Goal: Entertainment & Leisure: Browse casually

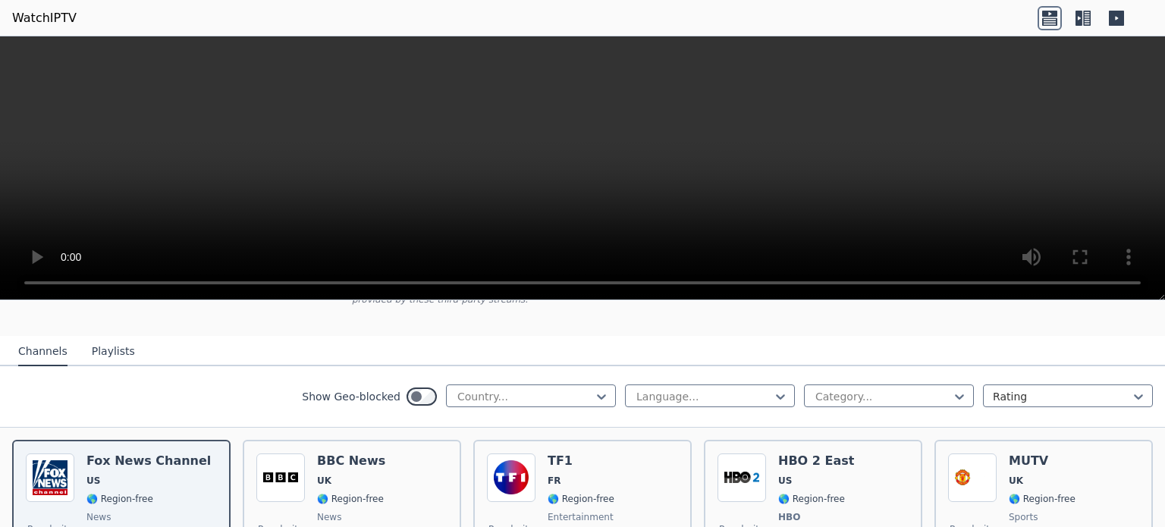
scroll to position [180, 0]
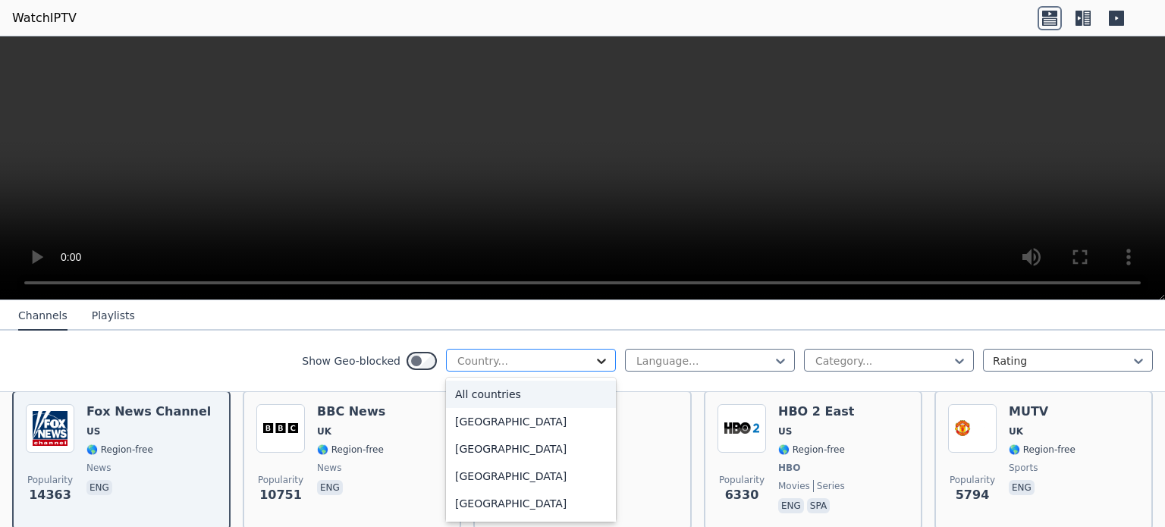
click at [594, 359] on icon at bounding box center [601, 360] width 15 height 15
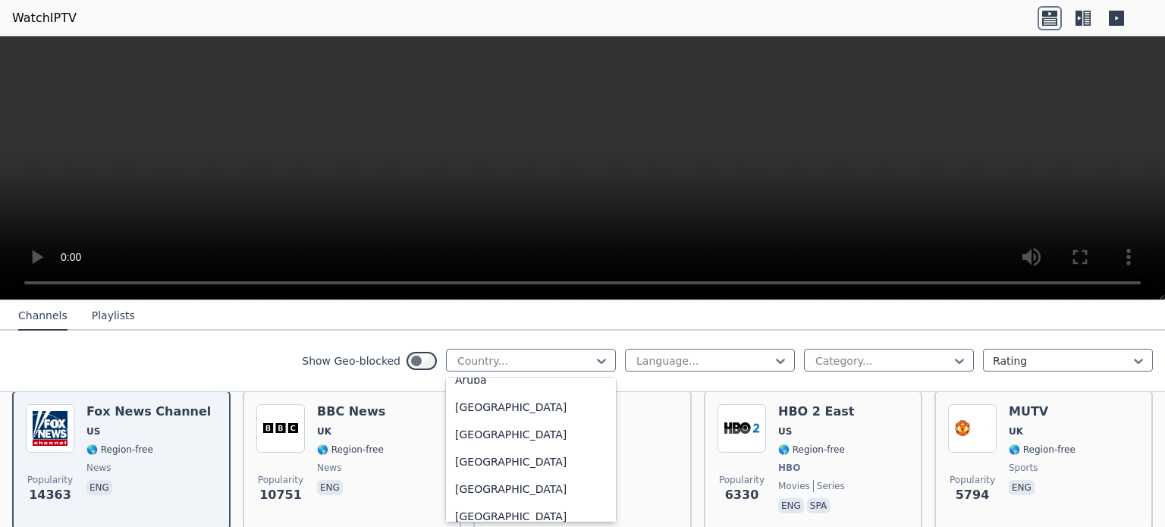
scroll to position [265, 0]
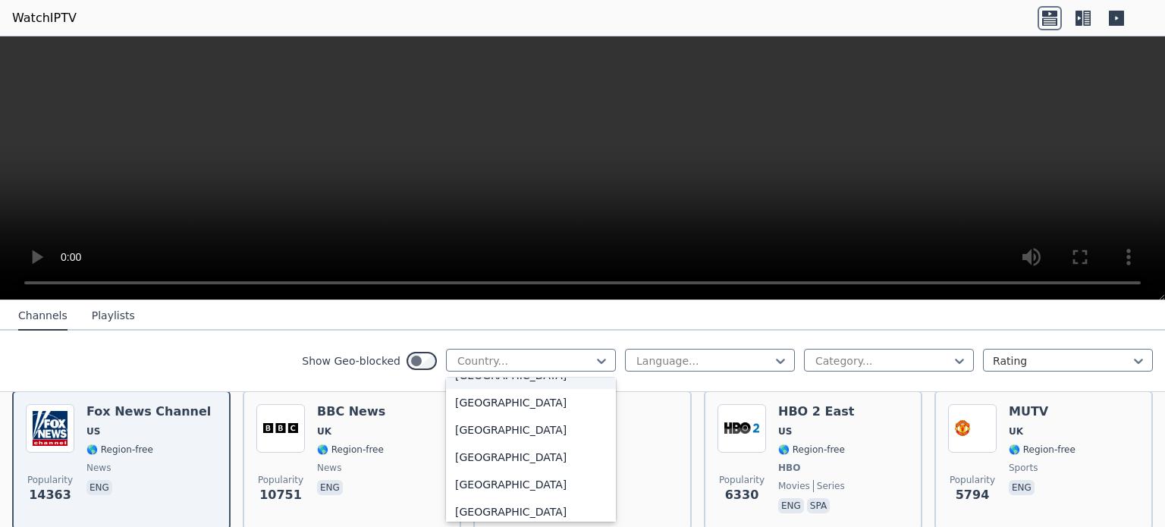
click at [461, 382] on div "[GEOGRAPHIC_DATA]" at bounding box center [531, 375] width 170 height 27
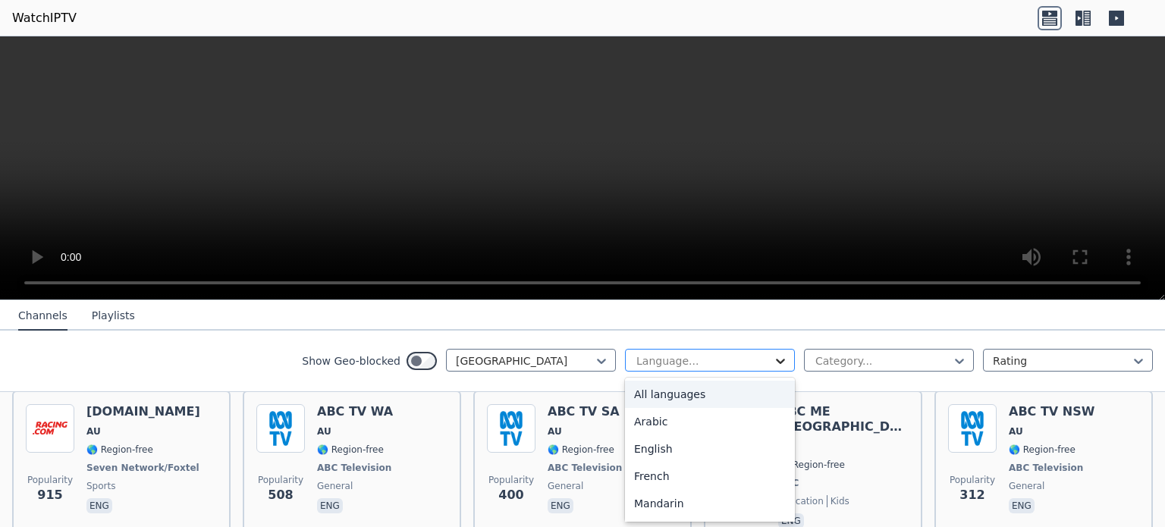
click at [776, 359] on icon at bounding box center [780, 361] width 9 height 5
click at [648, 448] on div "English" at bounding box center [710, 448] width 170 height 27
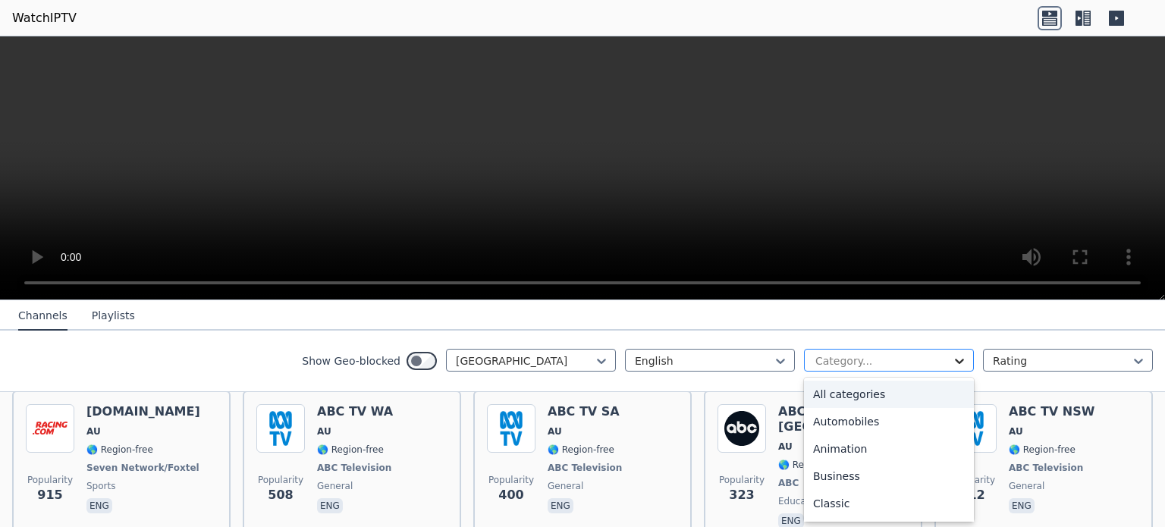
click at [952, 357] on icon at bounding box center [959, 360] width 15 height 15
click at [823, 478] on div "Movies" at bounding box center [889, 474] width 170 height 27
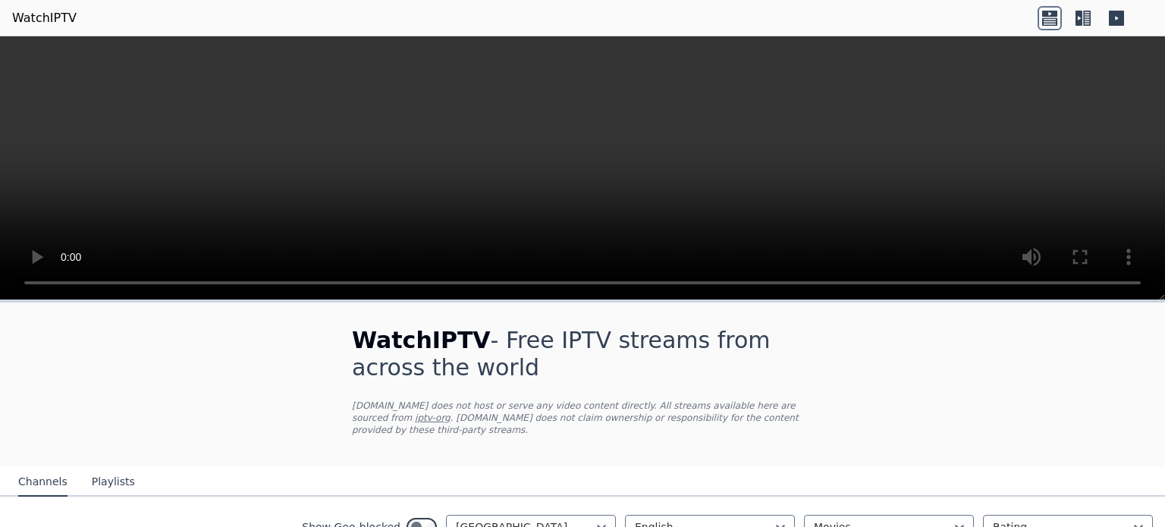
click at [1049, 17] on icon at bounding box center [1049, 18] width 24 height 24
click at [1115, 16] on icon at bounding box center [1116, 18] width 24 height 24
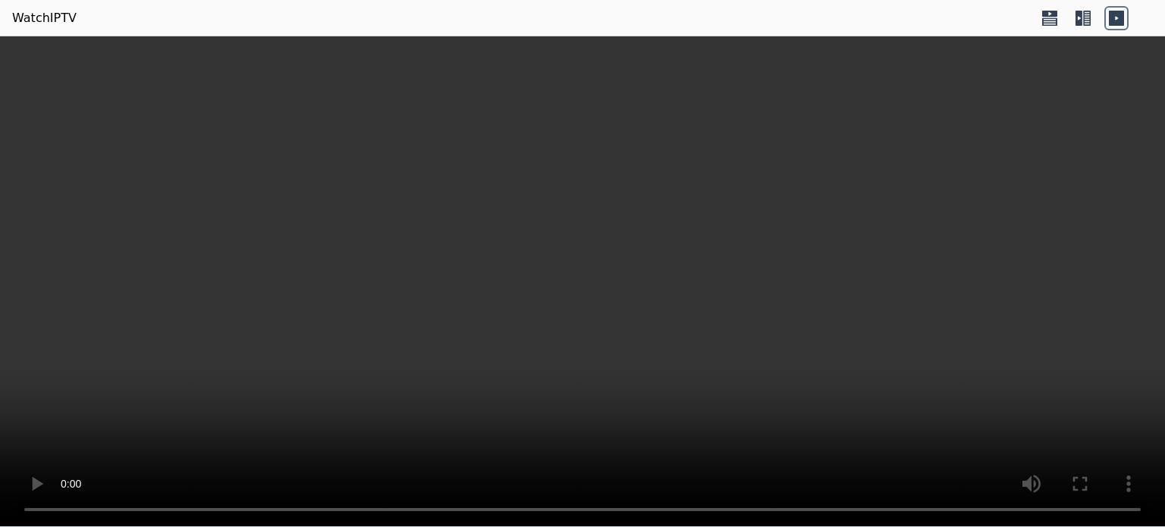
click at [1057, 57] on video at bounding box center [582, 281] width 1165 height 491
click at [1080, 14] on icon at bounding box center [1078, 18] width 7 height 15
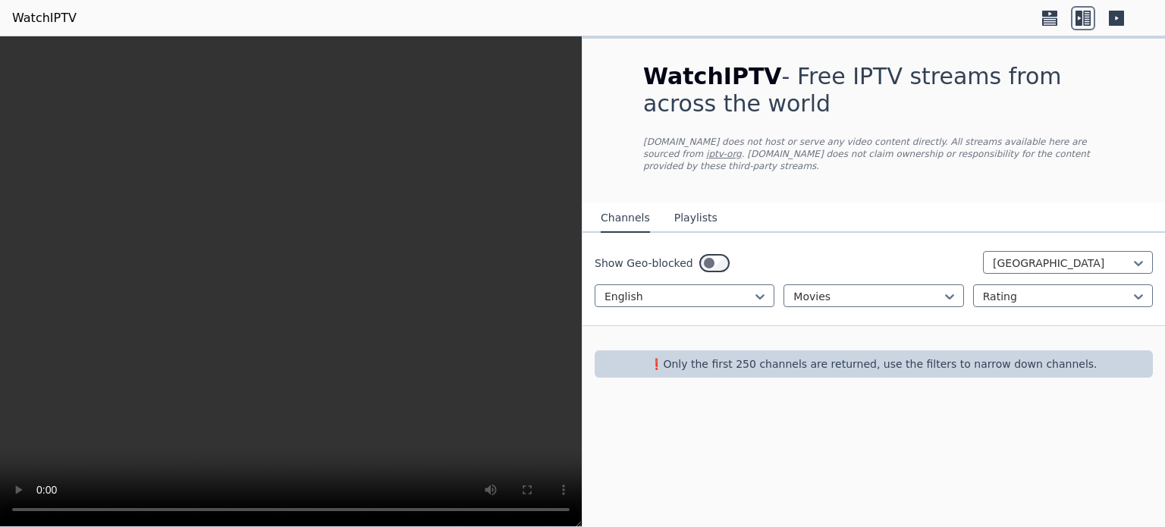
click at [692, 205] on button "Playlists" at bounding box center [695, 218] width 43 height 29
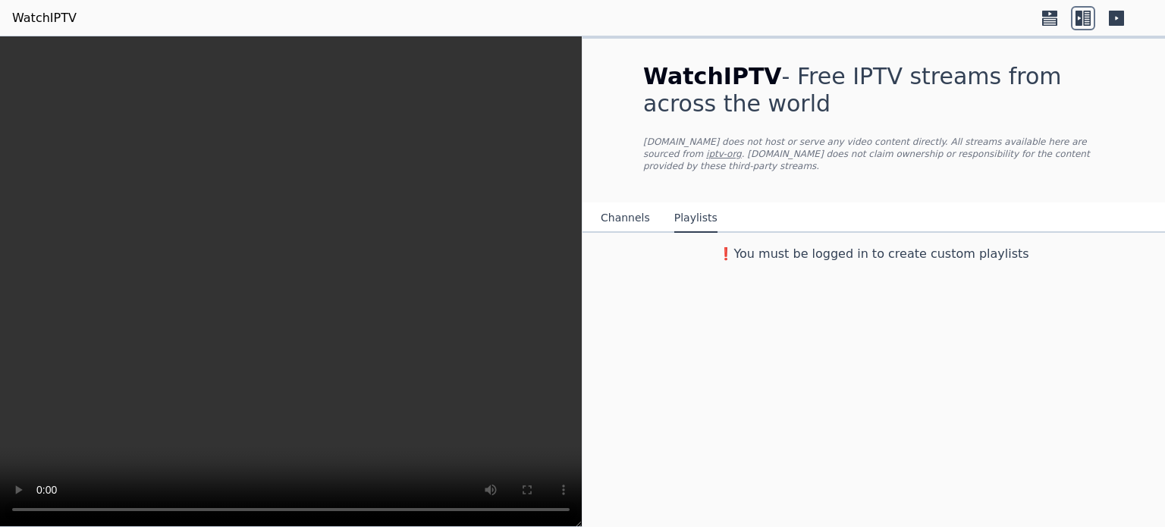
click at [618, 204] on button "Channels" at bounding box center [624, 218] width 49 height 29
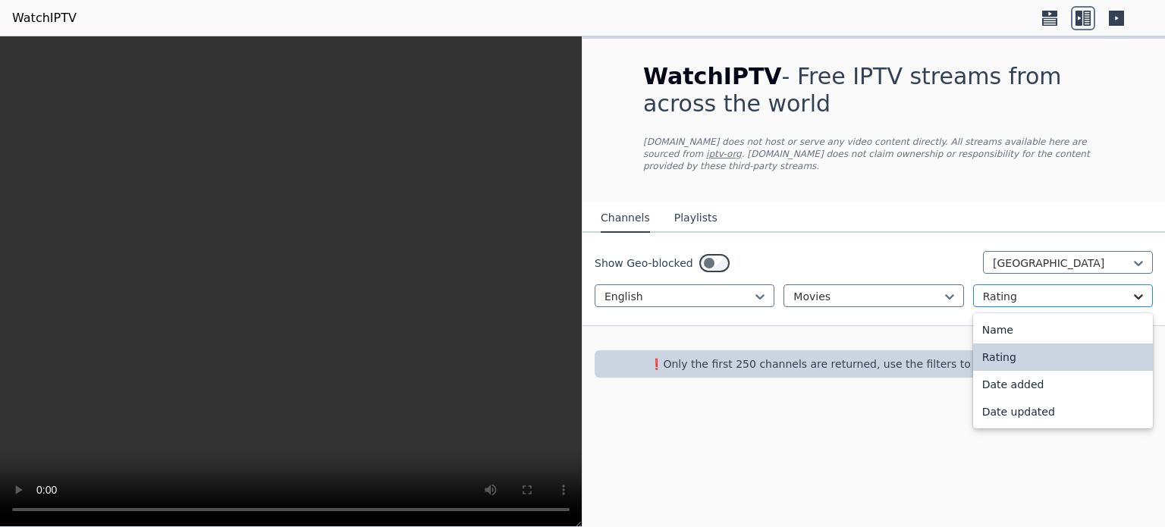
click at [1137, 289] on icon at bounding box center [1137, 296] width 15 height 15
click at [1016, 400] on div "Date updated" at bounding box center [1063, 411] width 180 height 27
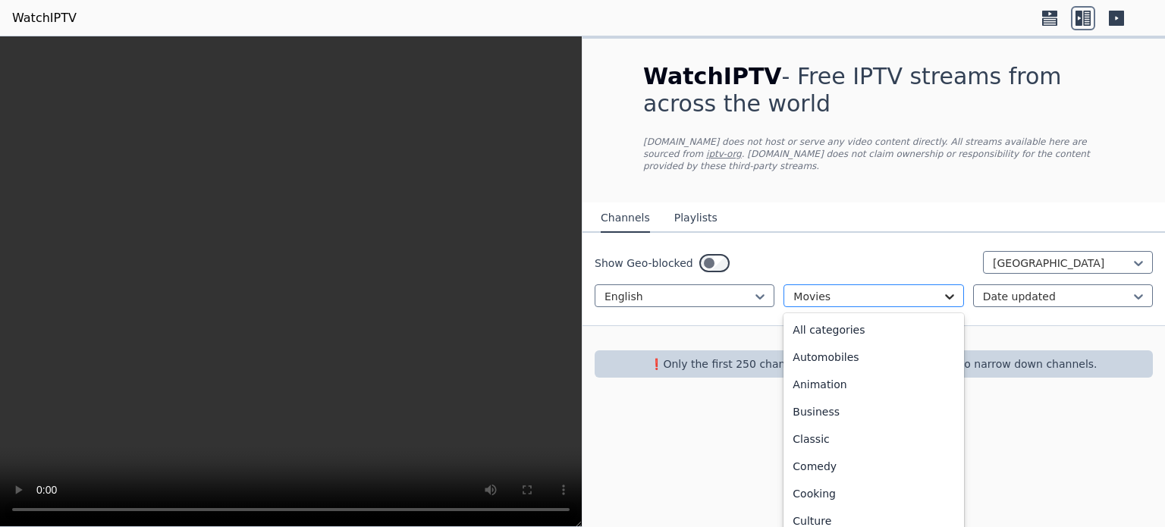
click at [950, 289] on icon at bounding box center [949, 296] width 15 height 15
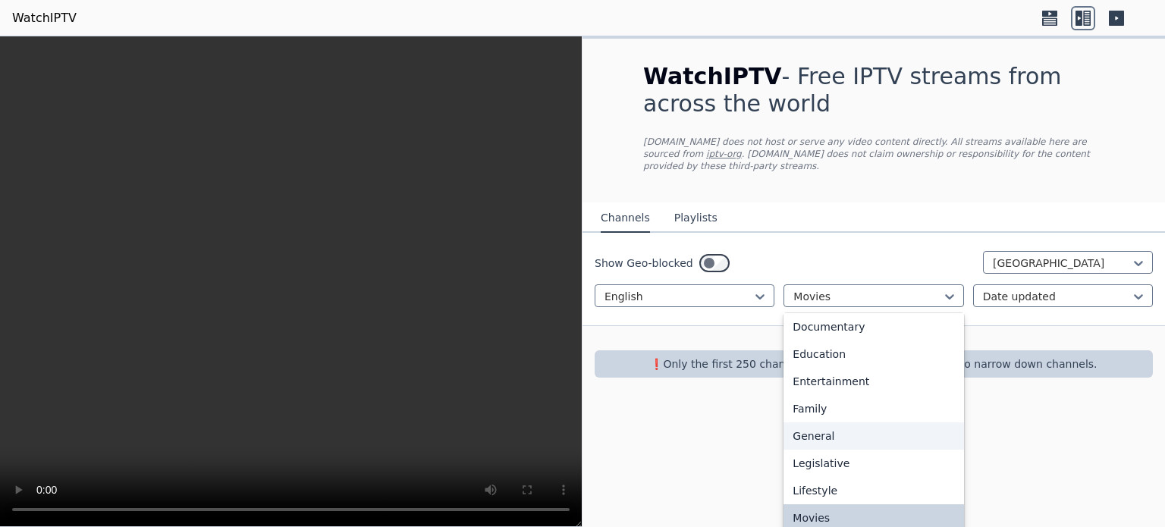
click at [822, 427] on div "General" at bounding box center [873, 435] width 180 height 27
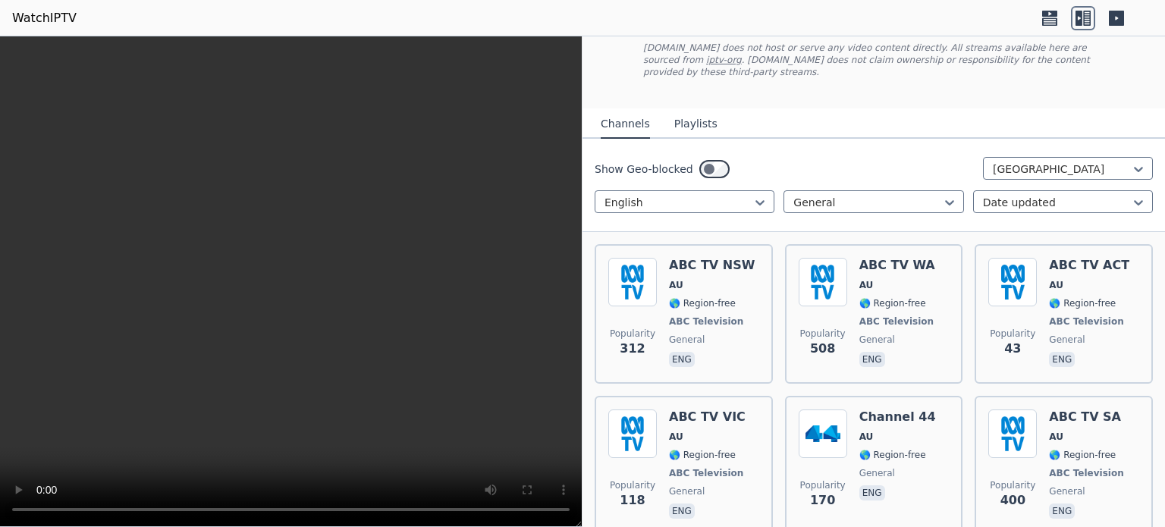
scroll to position [96, 0]
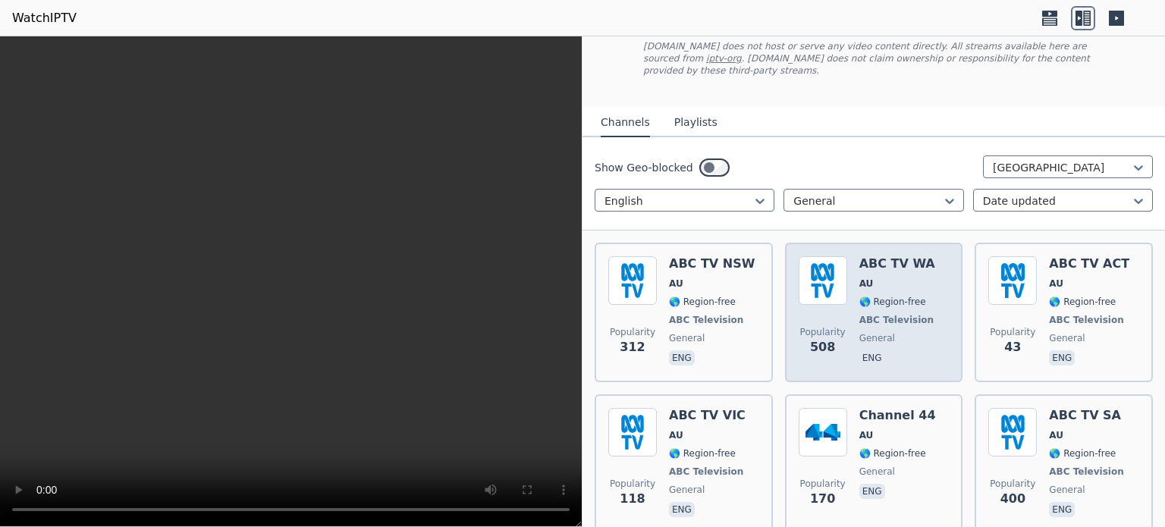
click at [881, 277] on span "AU" at bounding box center [897, 283] width 77 height 12
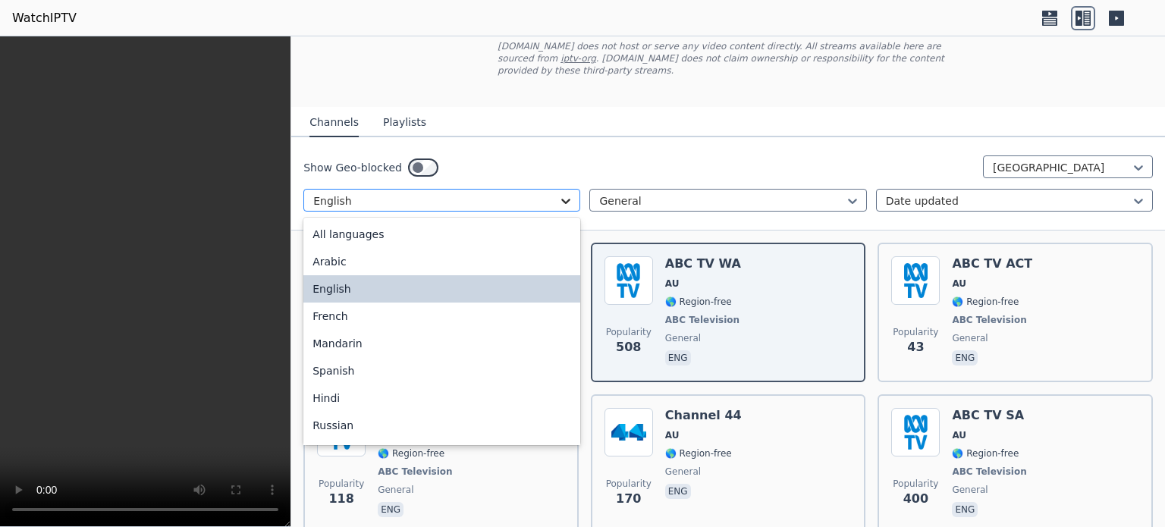
click at [563, 193] on icon at bounding box center [565, 200] width 15 height 15
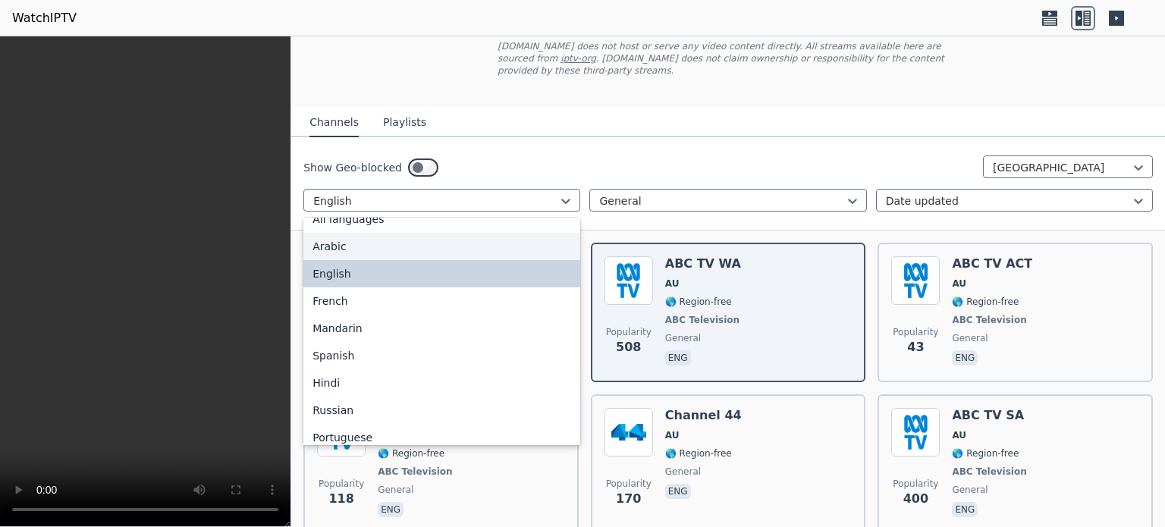
scroll to position [0, 0]
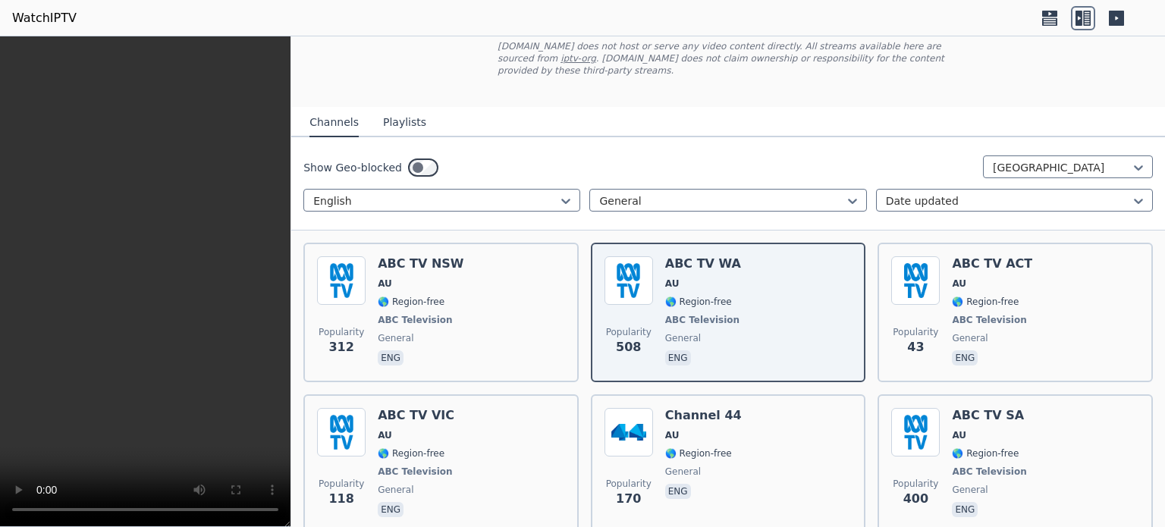
click at [588, 155] on div "Show Geo-blocked [GEOGRAPHIC_DATA]" at bounding box center [727, 167] width 849 height 24
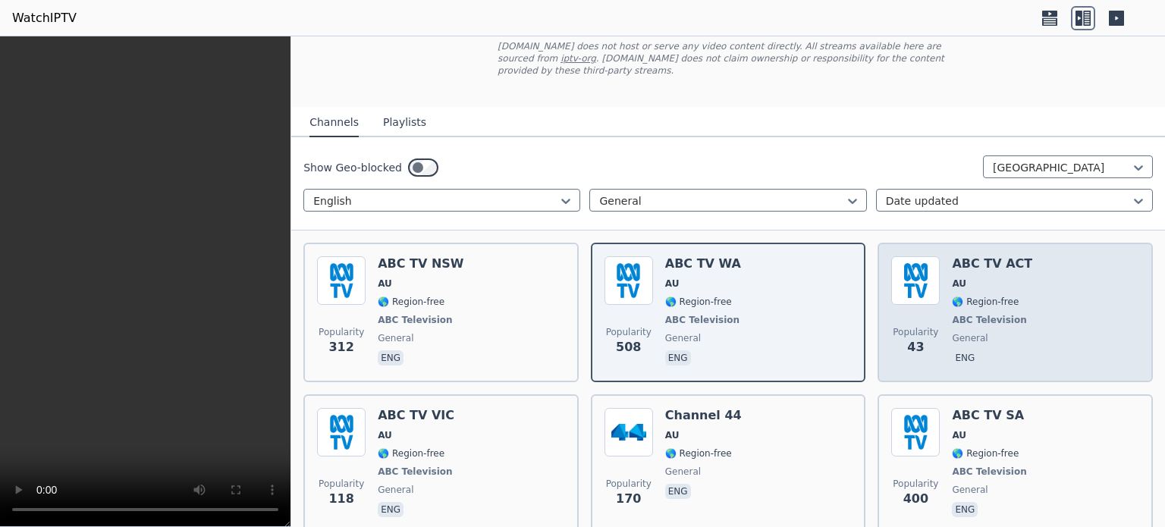
click at [919, 286] on img at bounding box center [915, 280] width 49 height 49
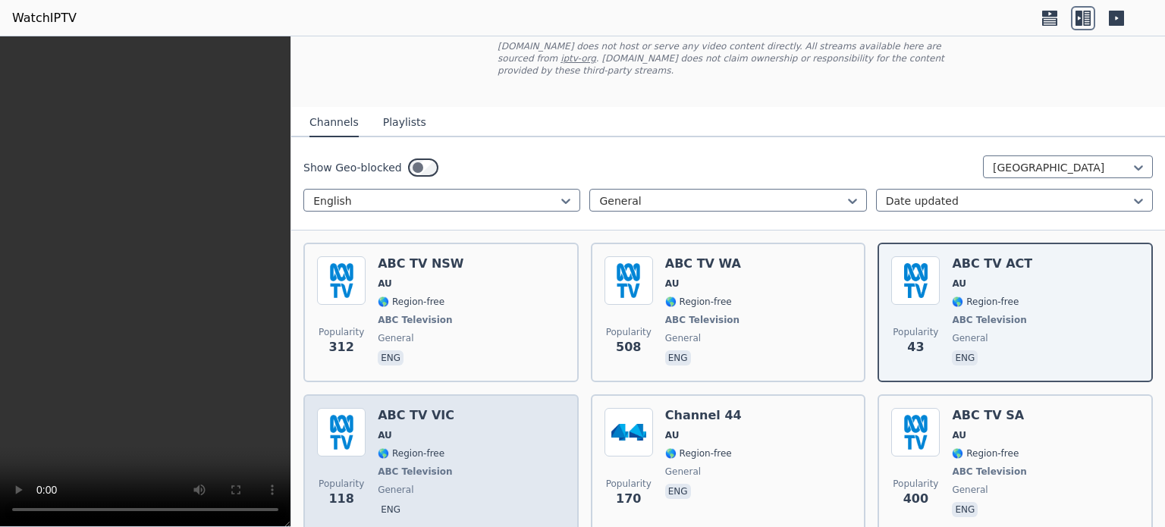
click at [468, 458] on div "Popularity 118 ABC TV VIC AU 🌎 Region-free ABC Television general eng" at bounding box center [441, 464] width 248 height 112
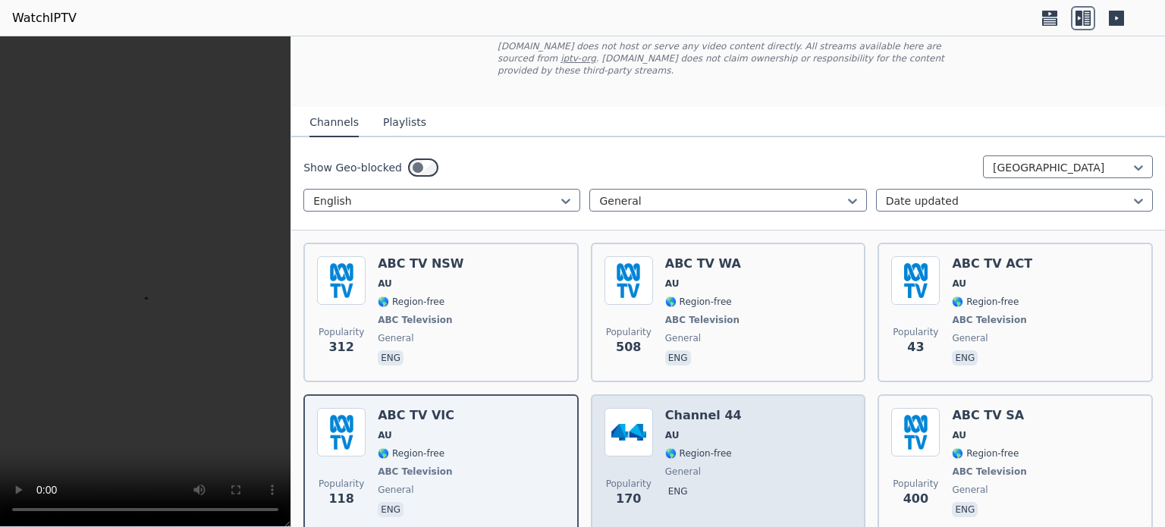
click at [696, 430] on div "Channel 44 AU 🌎 Region-free general eng" at bounding box center [703, 464] width 77 height 112
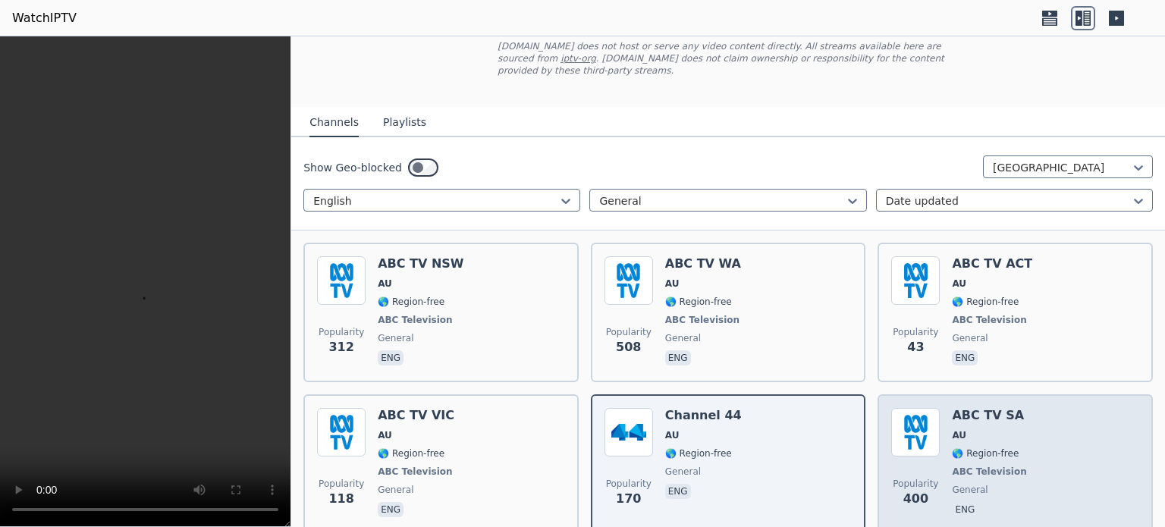
click at [959, 408] on h6 "ABC TV SA" at bounding box center [990, 415] width 77 height 15
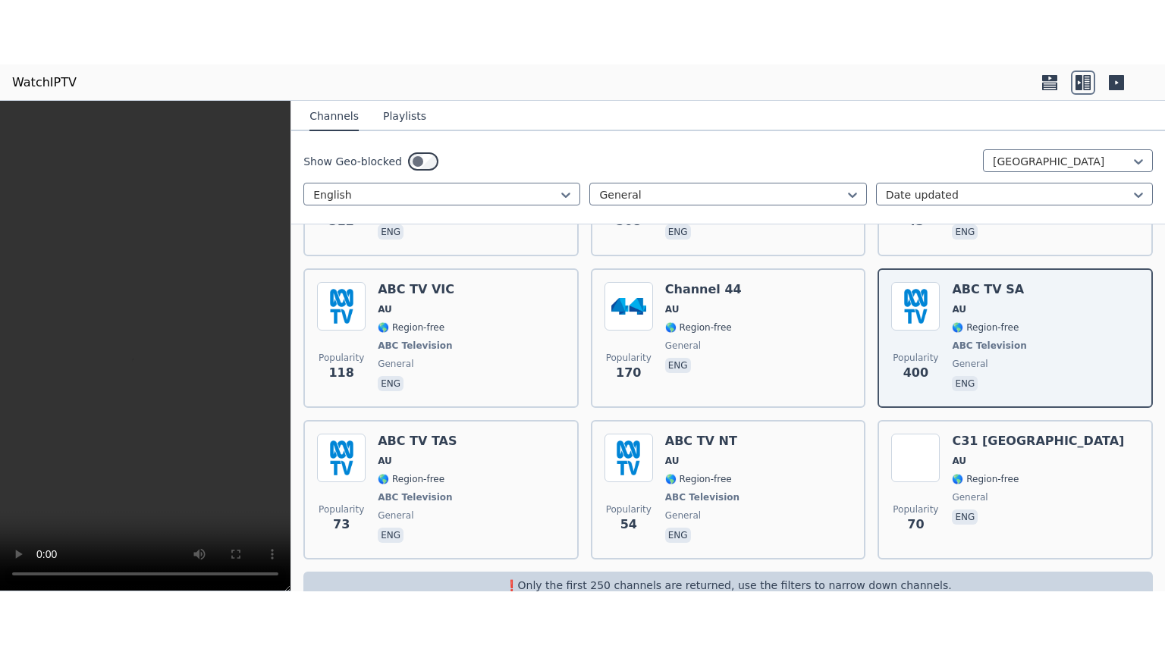
scroll to position [290, 0]
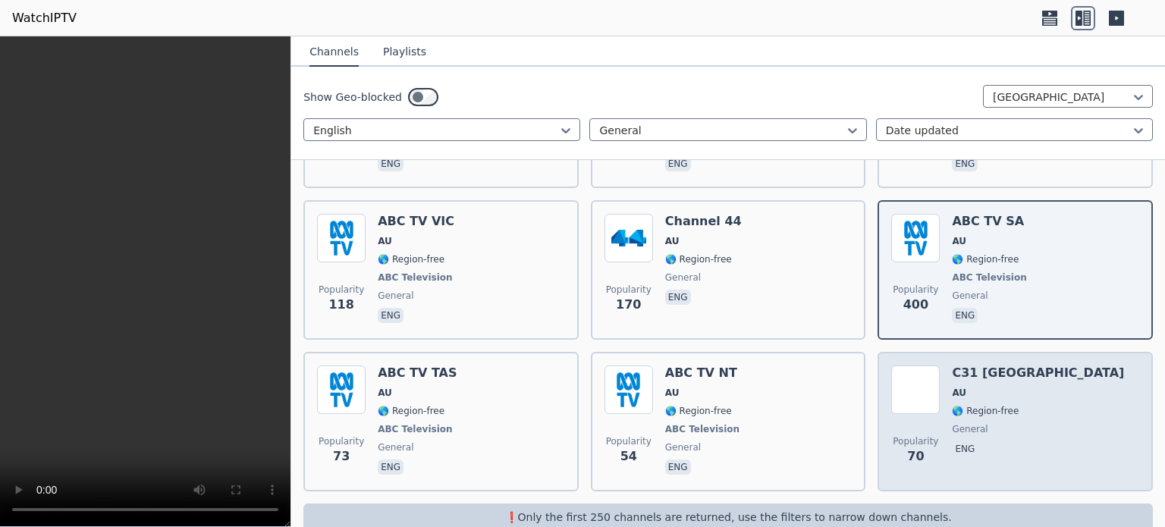
click at [992, 423] on span "general" at bounding box center [1038, 429] width 172 height 12
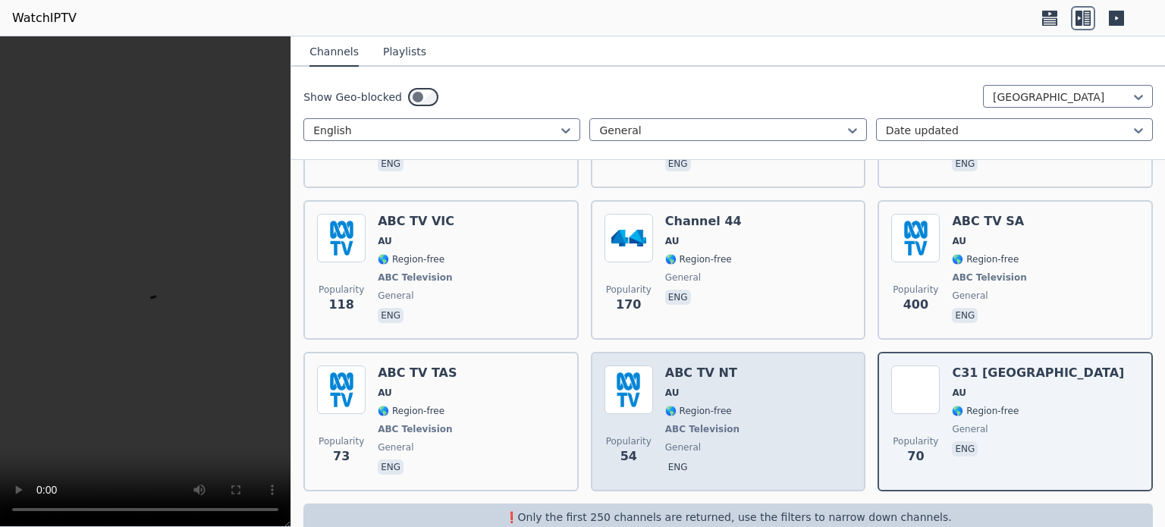
click at [693, 387] on span "AU" at bounding box center [703, 393] width 77 height 12
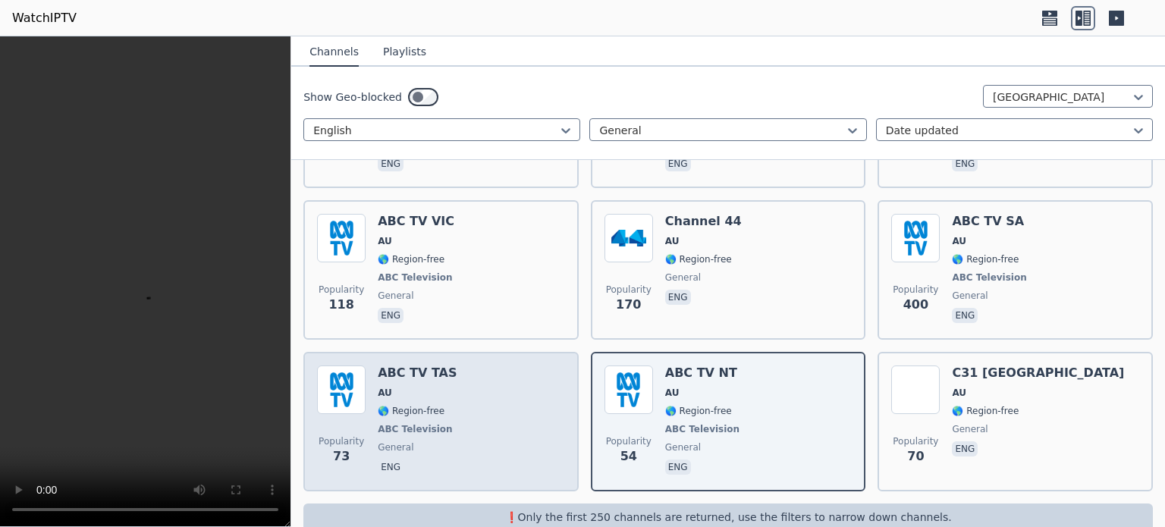
click at [394, 365] on h6 "ABC TV TAS" at bounding box center [417, 372] width 79 height 15
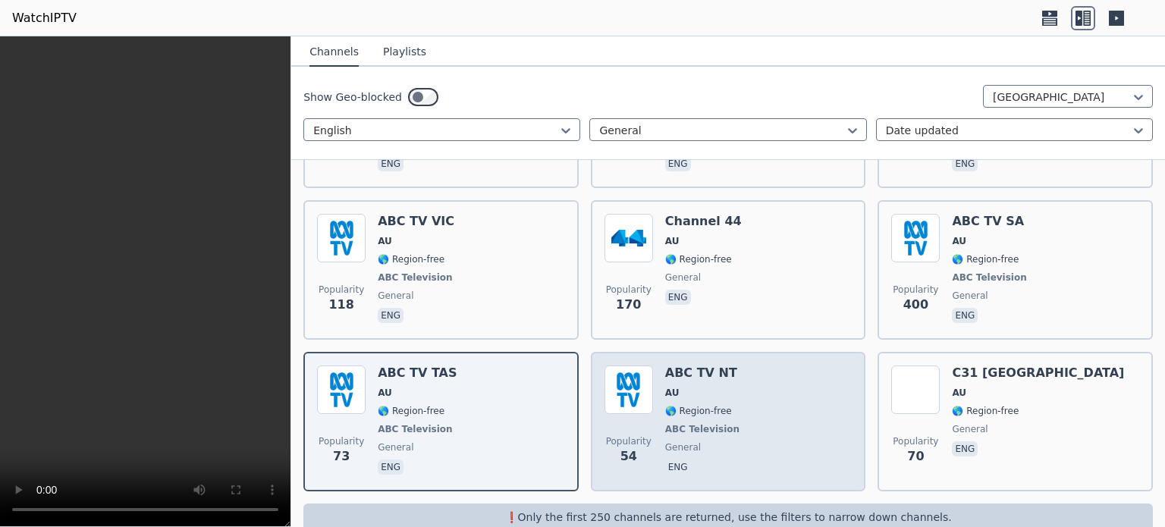
click at [653, 399] on div "Popularity 54 ABC TV NT AU 🌎 Region-free ABC Television general eng" at bounding box center [728, 421] width 248 height 112
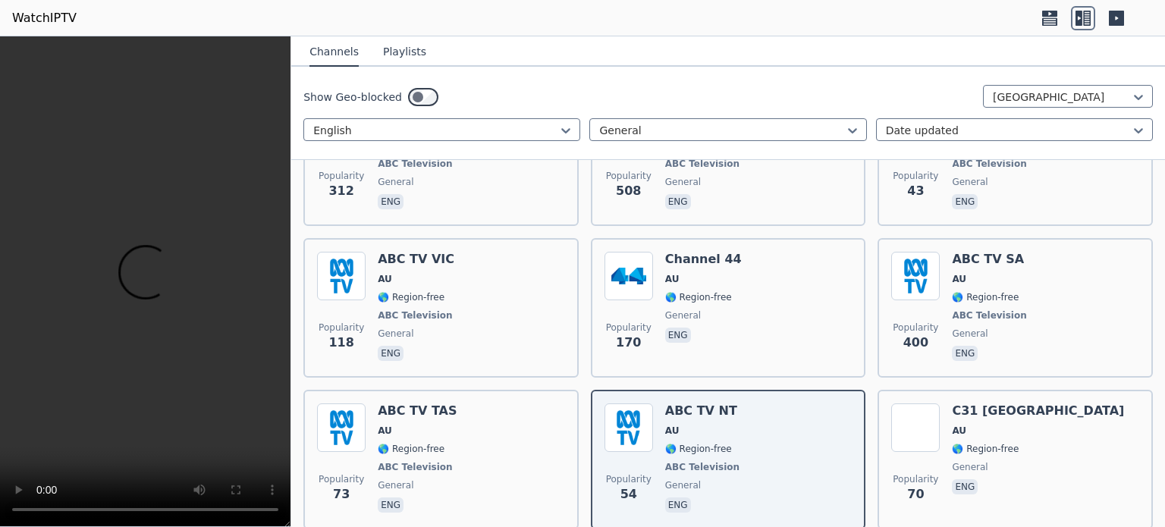
scroll to position [249, 0]
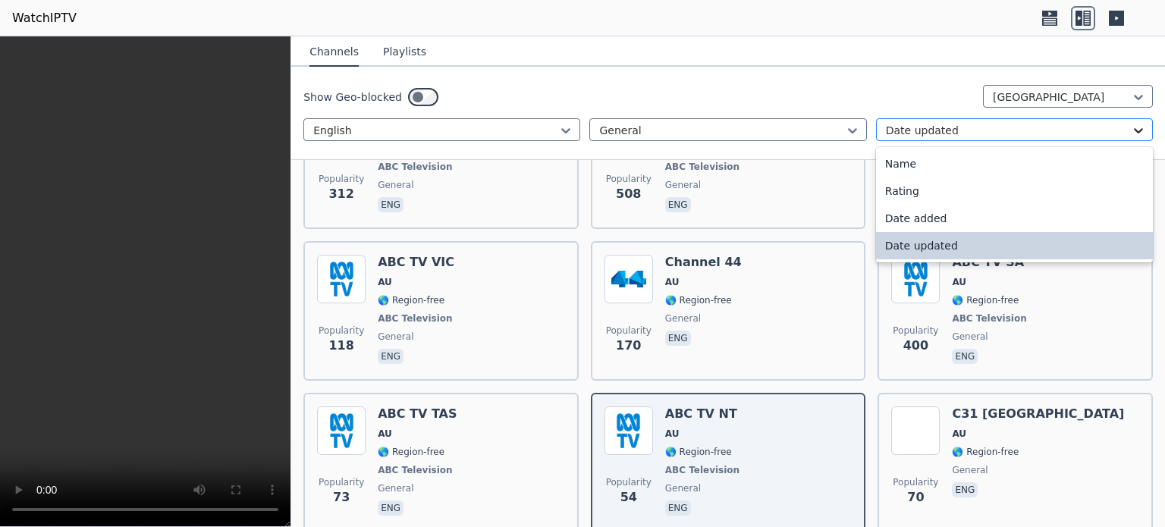
click at [1130, 124] on icon at bounding box center [1137, 130] width 15 height 15
click at [946, 218] on div "Date added" at bounding box center [1014, 218] width 277 height 27
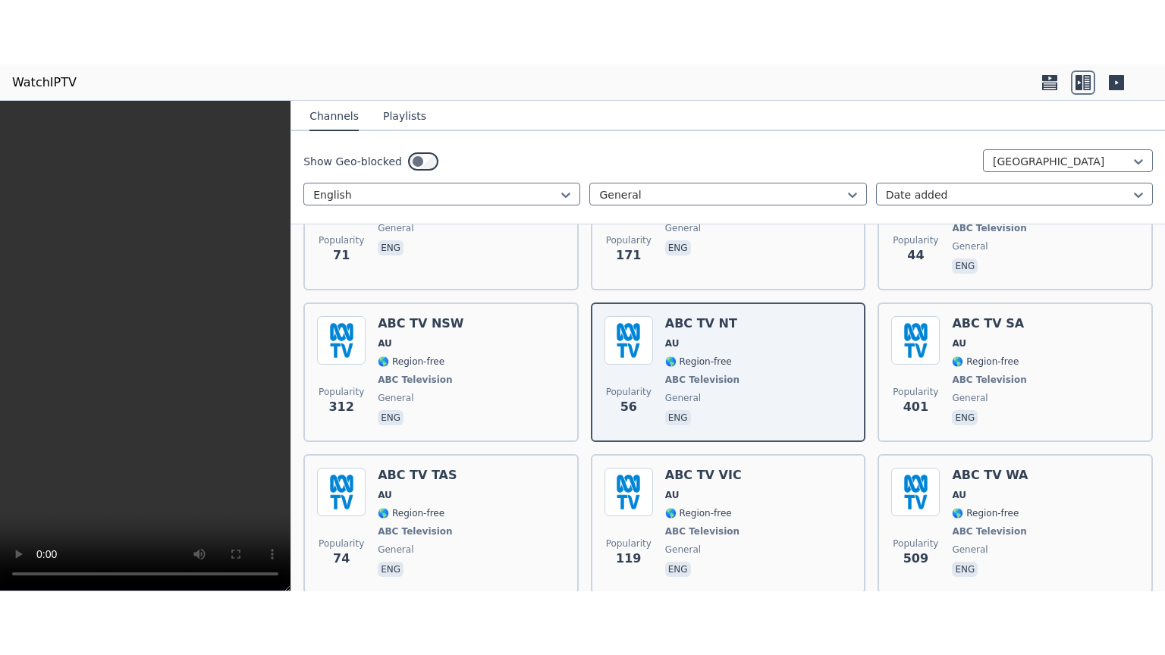
scroll to position [303, 0]
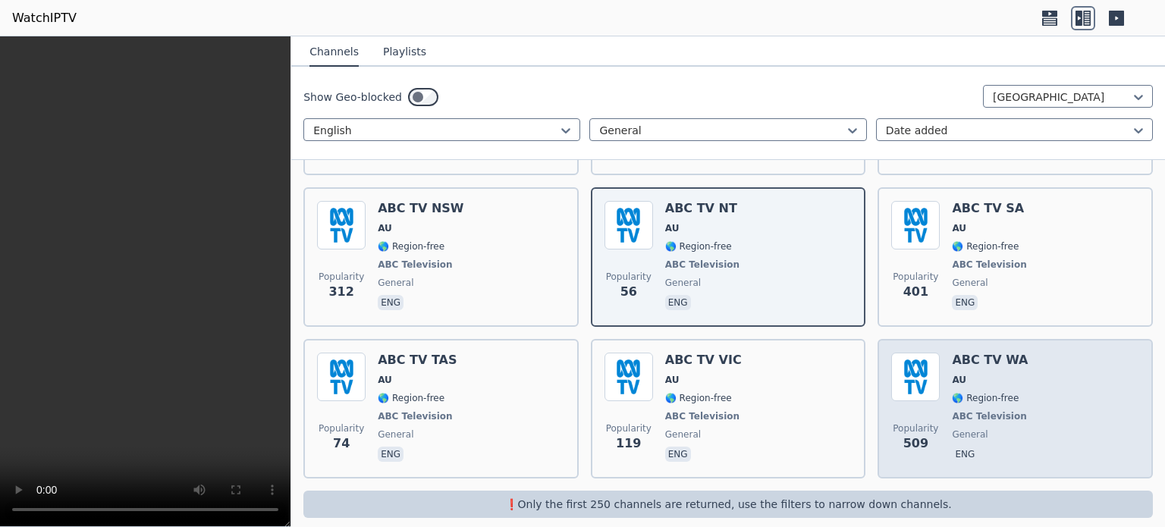
click at [978, 410] on span "ABC Television" at bounding box center [989, 416] width 74 height 12
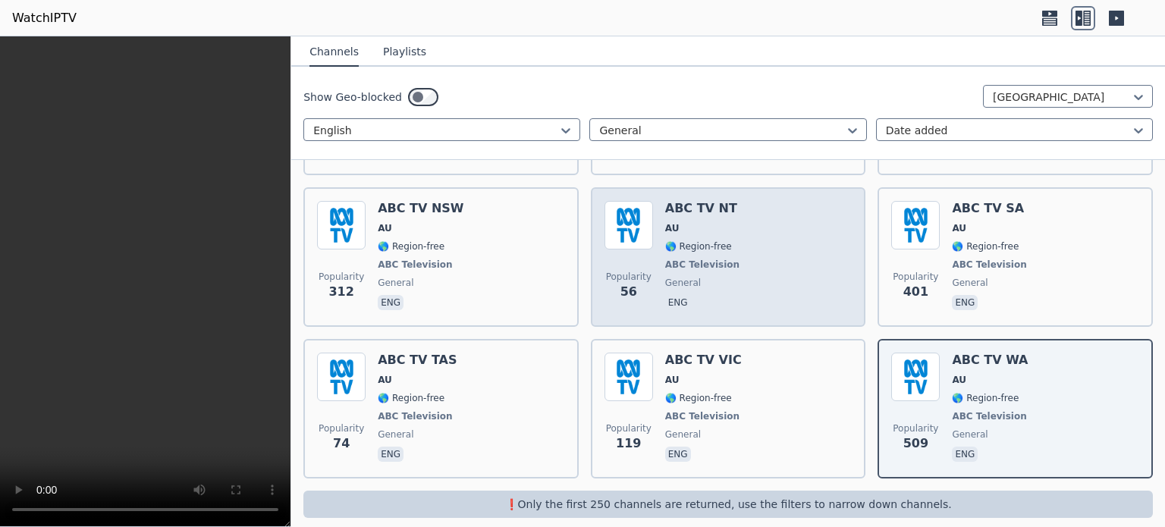
click at [750, 260] on div "Popularity 56 ABC TV NT AU 🌎 Region-free ABC Television general eng" at bounding box center [728, 257] width 248 height 112
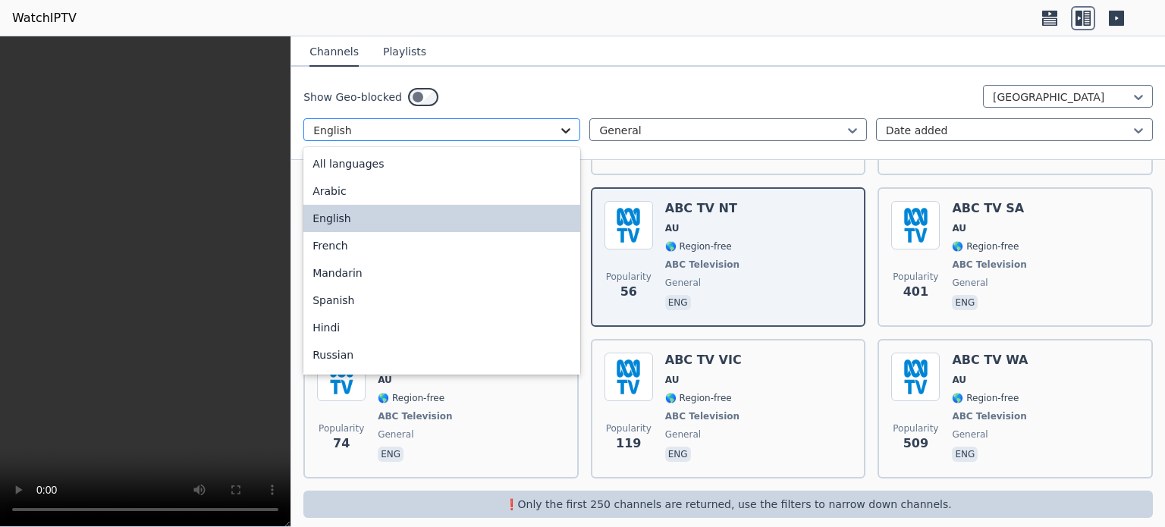
click at [563, 136] on icon at bounding box center [565, 130] width 15 height 15
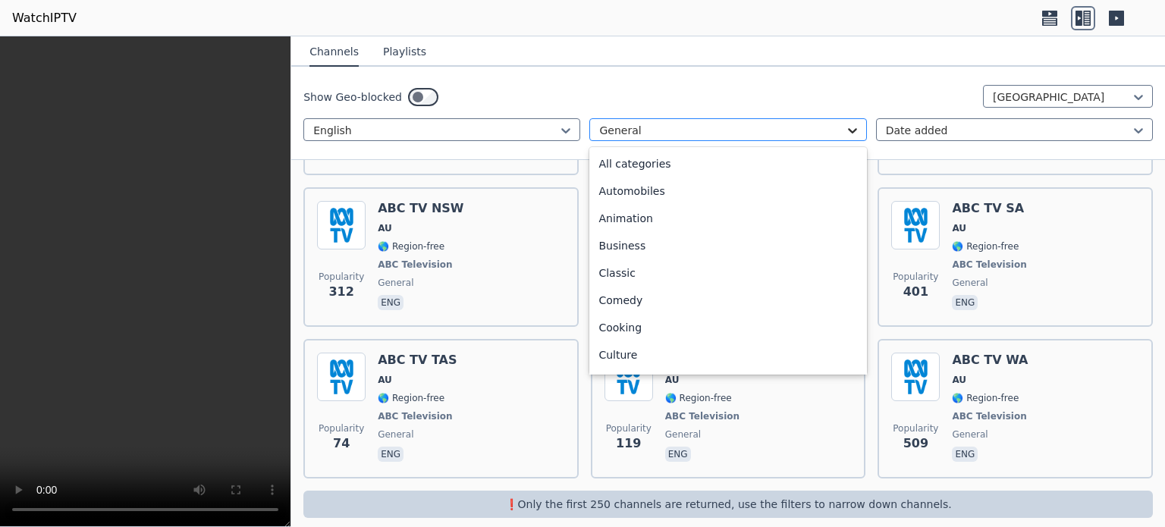
scroll to position [140, 0]
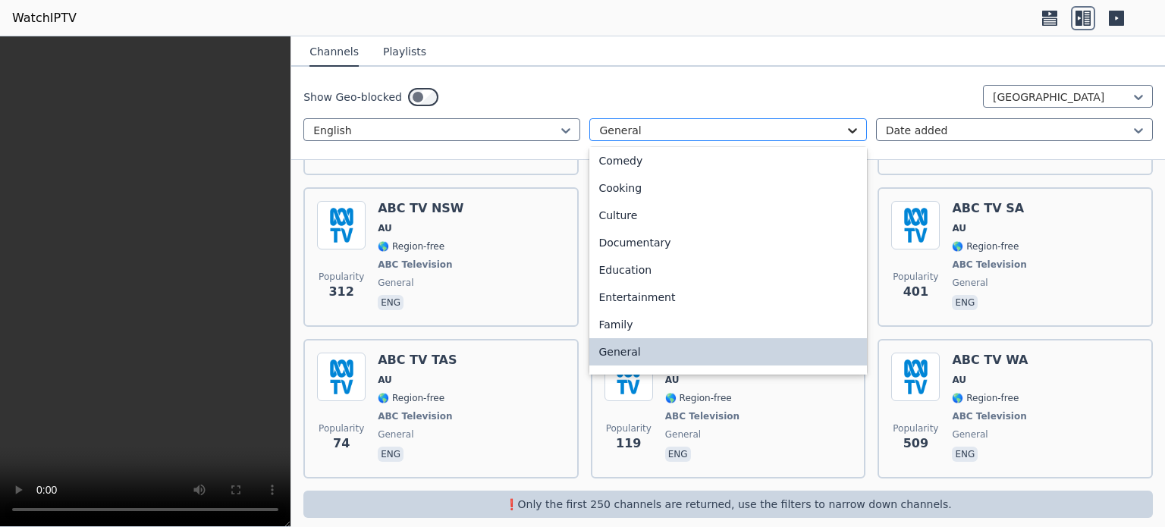
click at [848, 135] on icon at bounding box center [852, 130] width 15 height 15
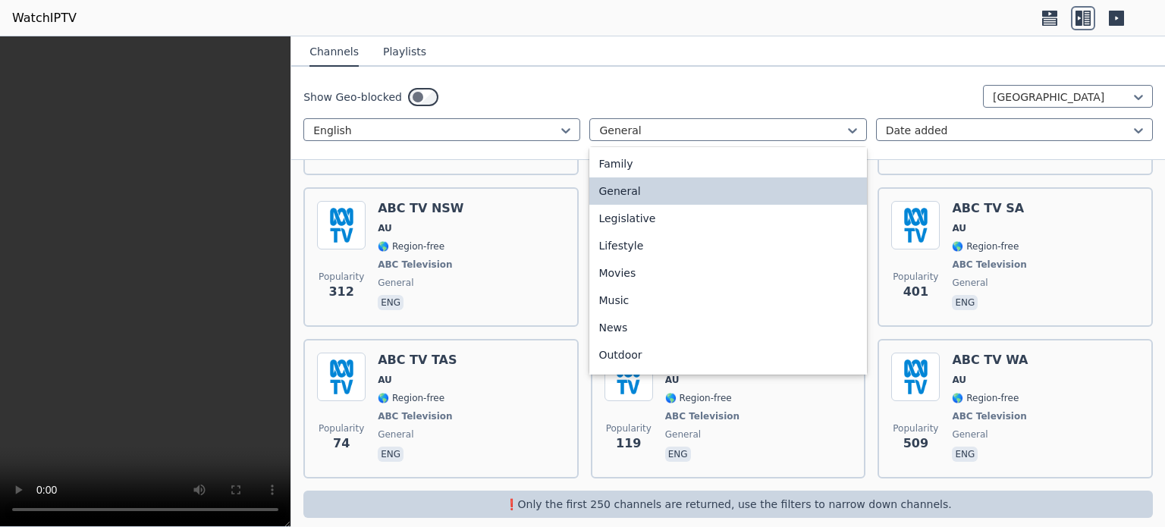
scroll to position [321, 0]
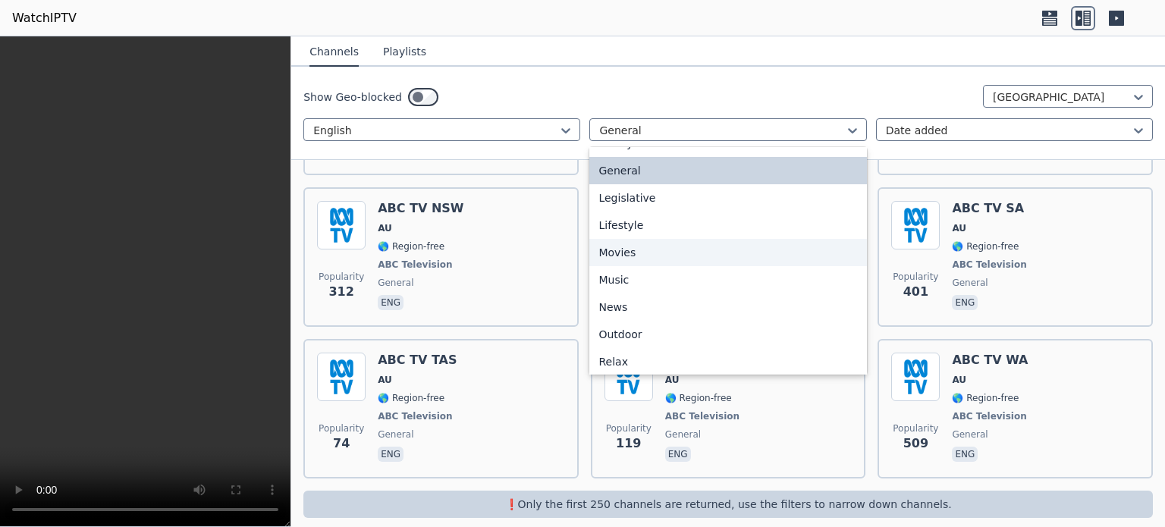
click at [606, 256] on div "Movies" at bounding box center [727, 252] width 277 height 27
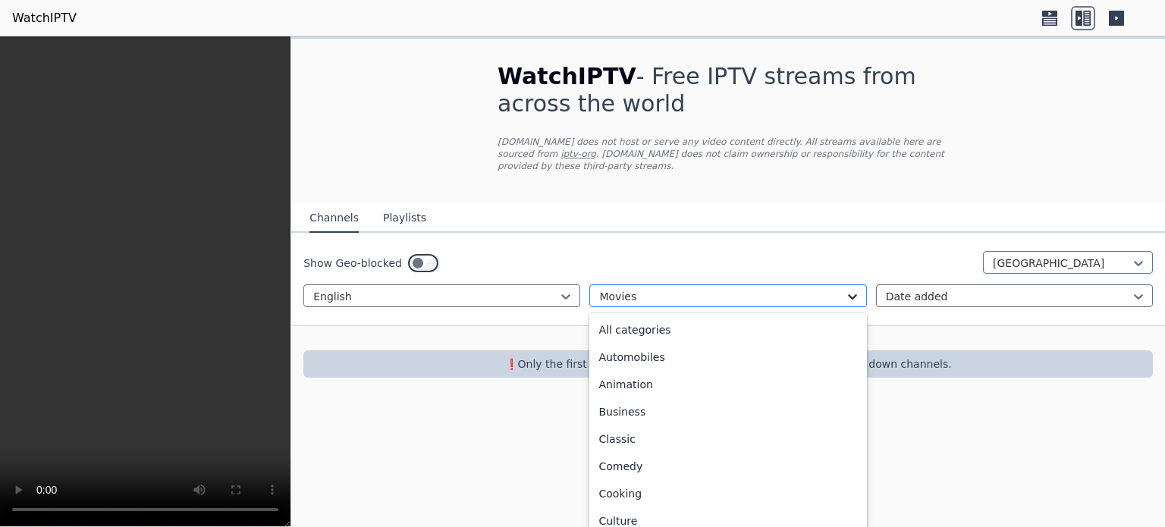
scroll to position [221, 0]
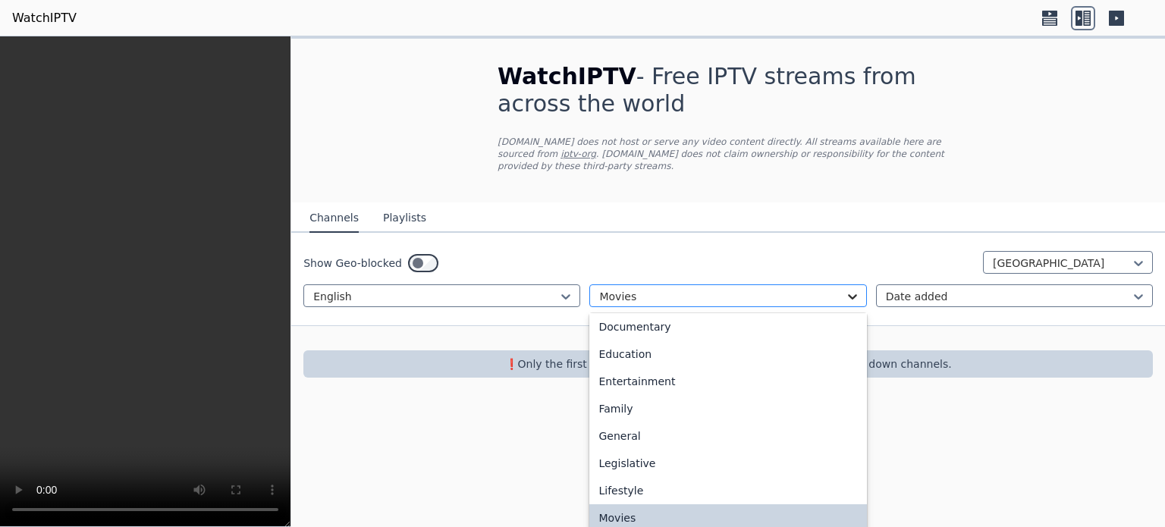
click at [852, 294] on icon at bounding box center [852, 296] width 9 height 5
drag, startPoint x: 877, startPoint y: 331, endPoint x: 669, endPoint y: 370, distance: 211.4
click at [669, 370] on div "Entertainment" at bounding box center [727, 381] width 277 height 27
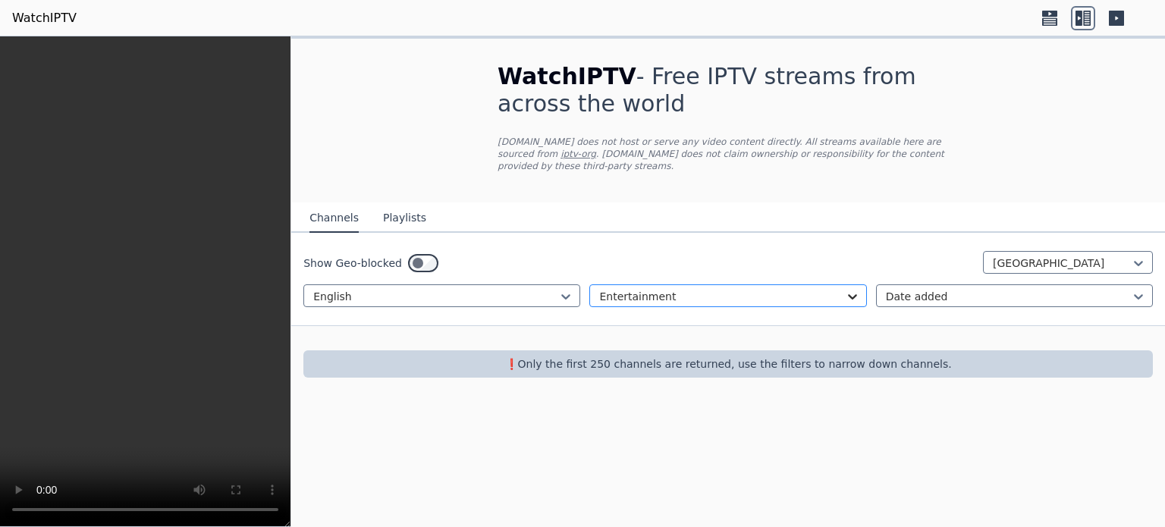
click at [852, 289] on icon at bounding box center [852, 296] width 15 height 15
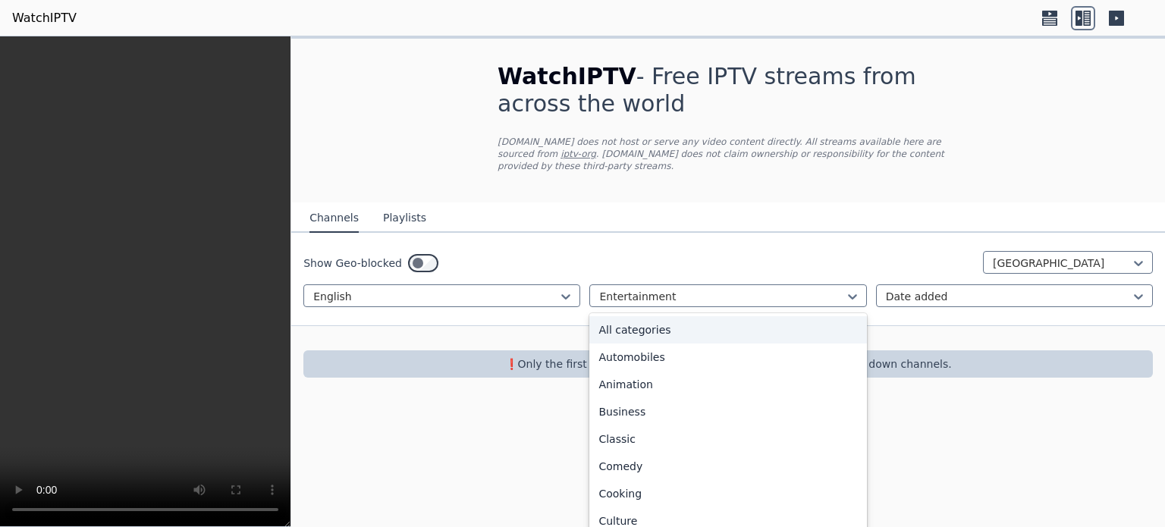
click at [649, 317] on div "All categories" at bounding box center [727, 329] width 277 height 27
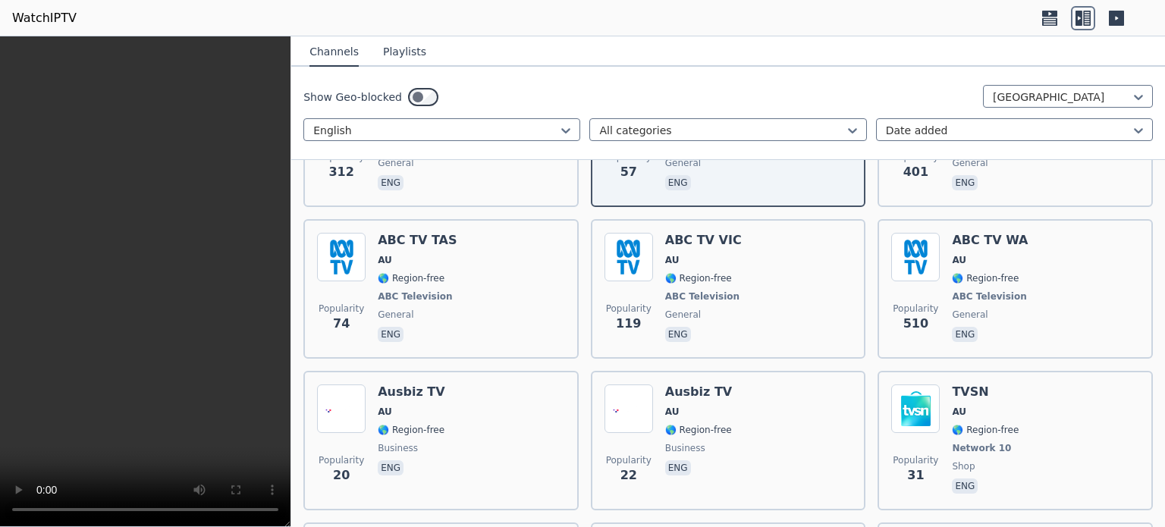
scroll to position [585, 0]
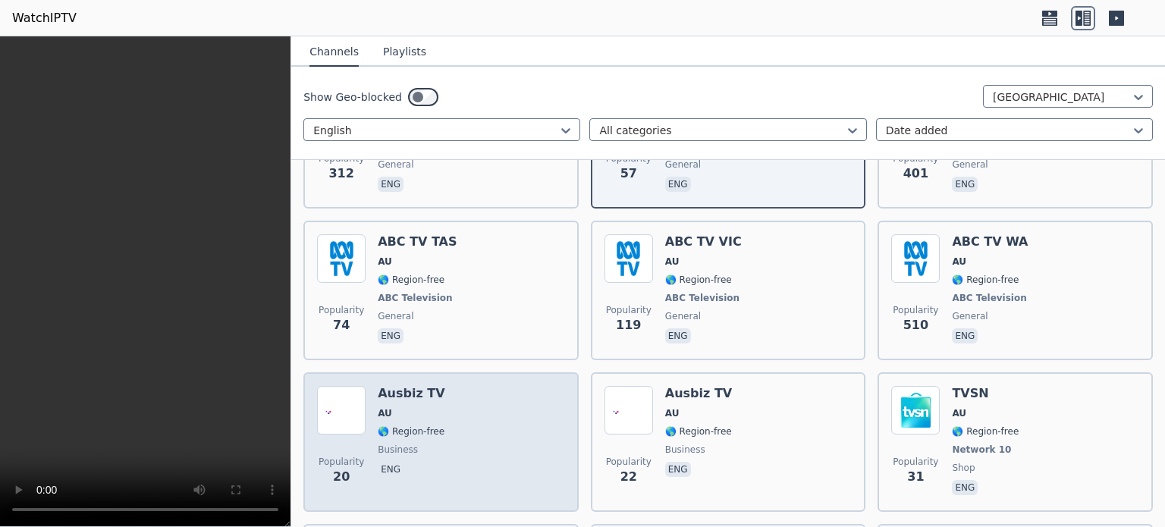
click at [414, 425] on span "🌎 Region-free" at bounding box center [411, 431] width 67 height 12
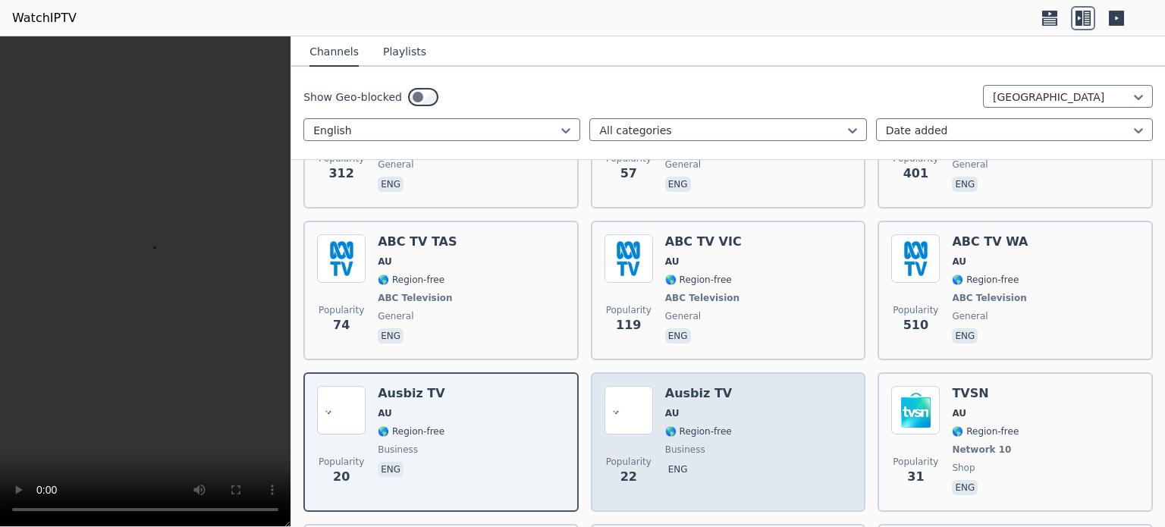
click at [716, 407] on div "Ausbiz TV AU 🌎 Region-free business eng" at bounding box center [698, 442] width 67 height 112
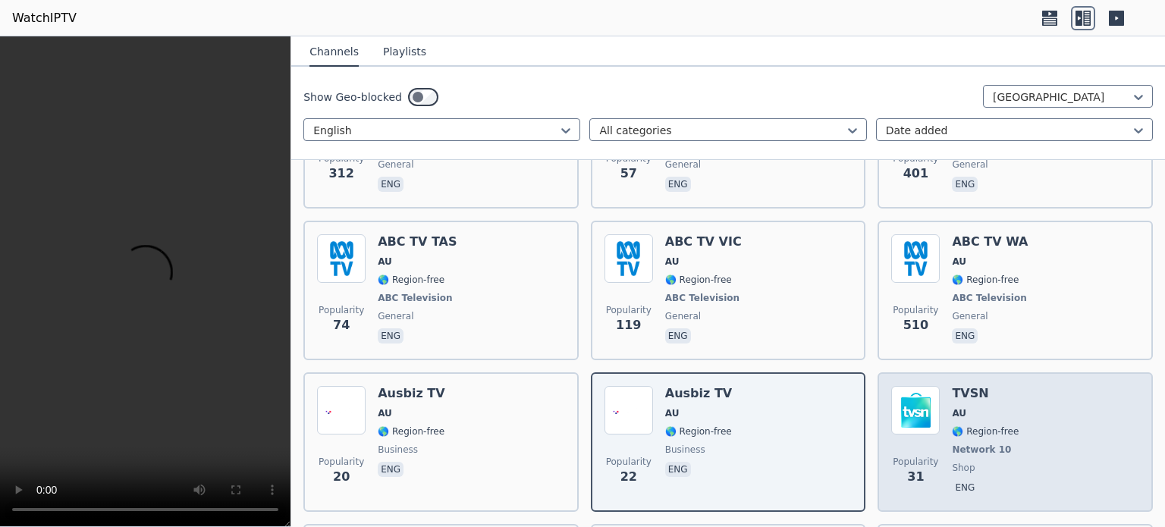
click at [956, 387] on div "TVSN AU 🌎 Region-free Network 10 shop eng" at bounding box center [985, 442] width 67 height 112
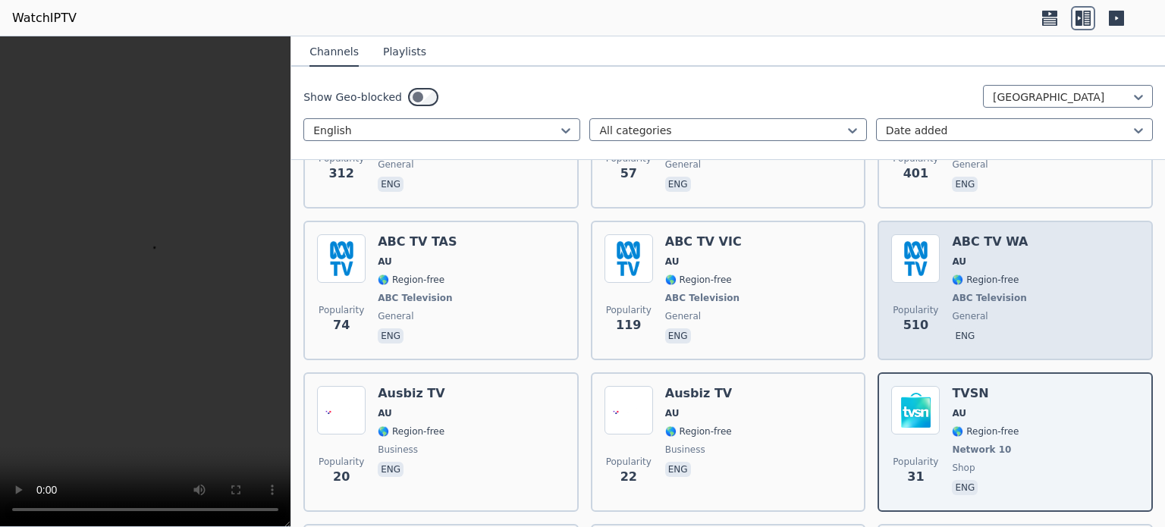
click at [964, 274] on span "🌎 Region-free" at bounding box center [985, 280] width 67 height 12
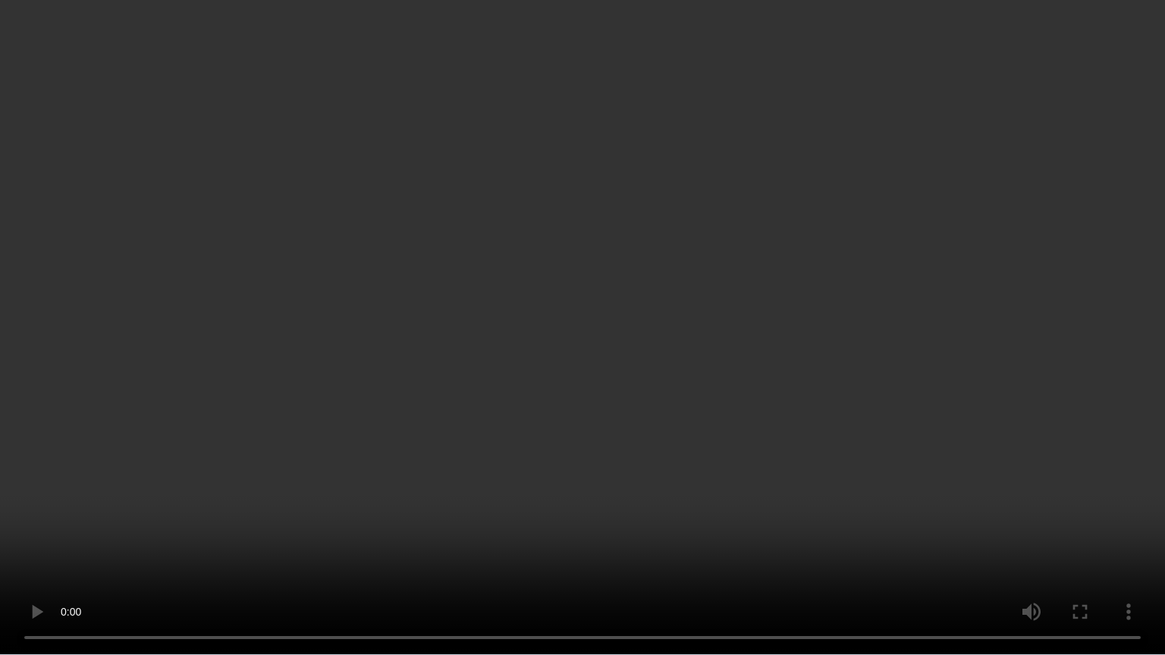
click at [420, 475] on video at bounding box center [582, 327] width 1165 height 655
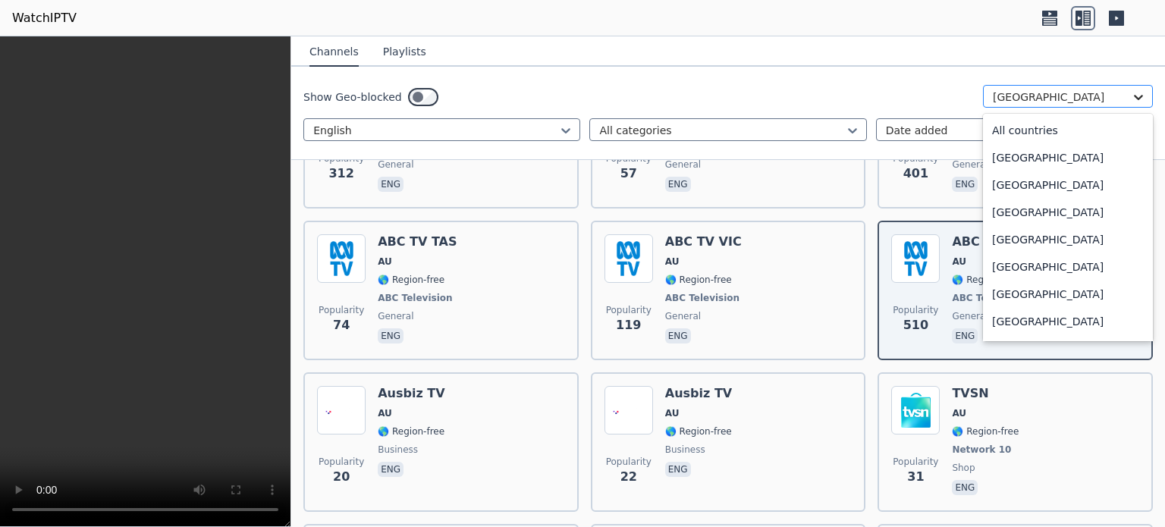
click at [1130, 94] on icon at bounding box center [1137, 96] width 15 height 15
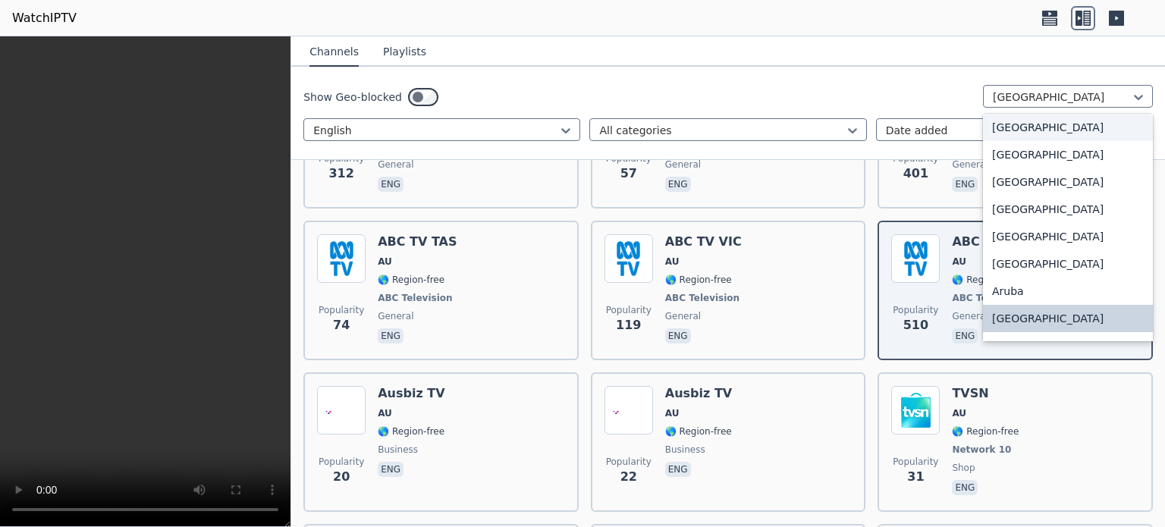
scroll to position [0, 0]
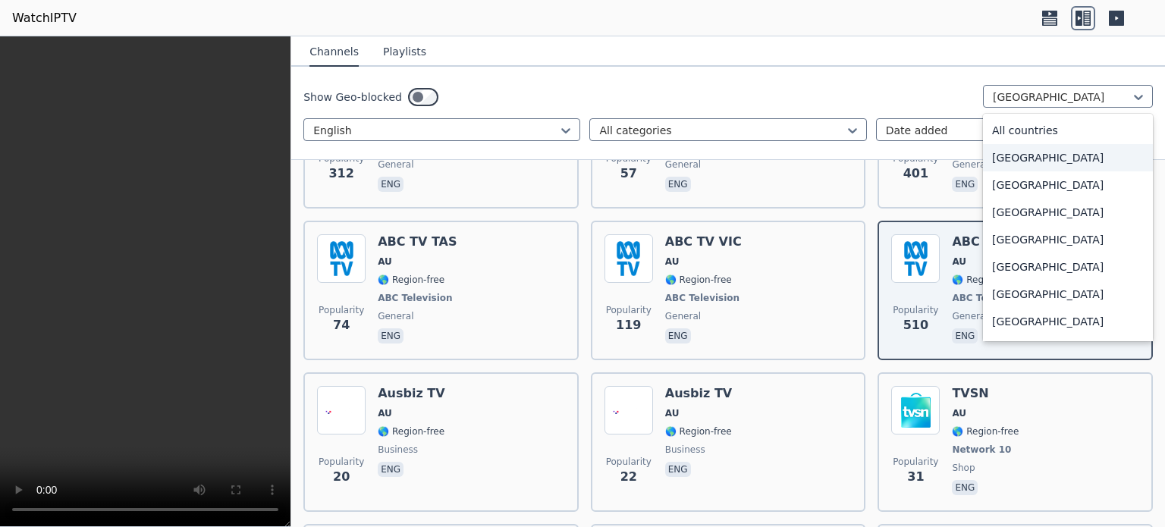
click at [1033, 160] on div "[GEOGRAPHIC_DATA]" at bounding box center [1068, 157] width 170 height 27
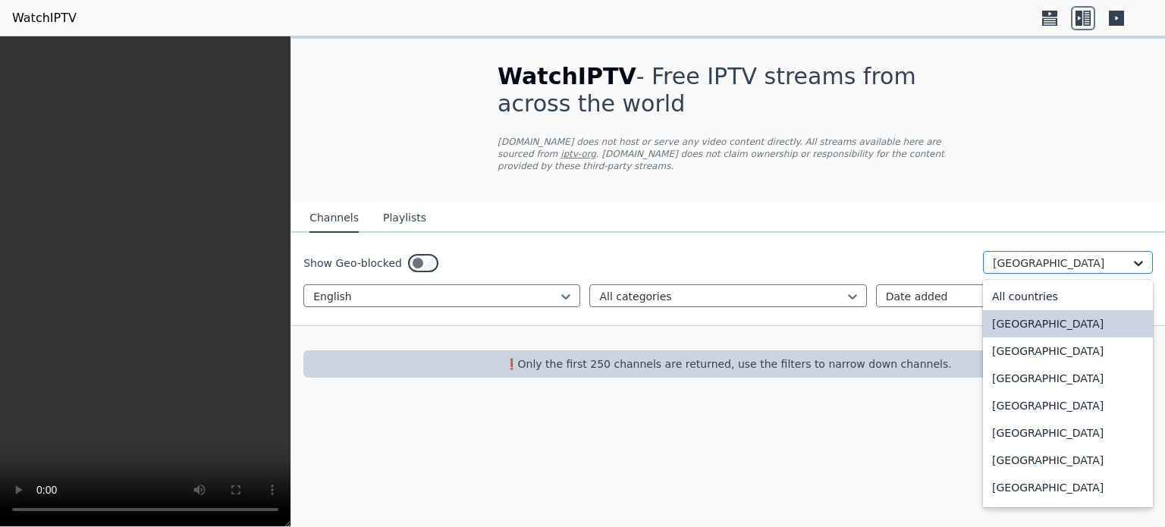
click at [1143, 256] on icon at bounding box center [1137, 263] width 15 height 15
click at [1010, 448] on div "[GEOGRAPHIC_DATA]" at bounding box center [1068, 460] width 170 height 27
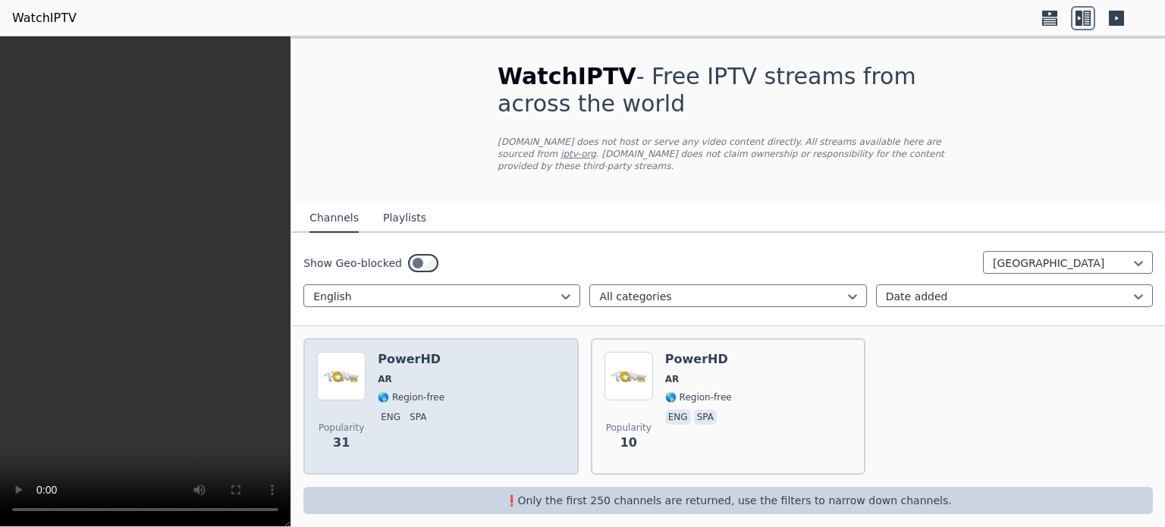
click at [462, 387] on div "Popularity 31 PowerHD AR 🌎 Region-free eng spa" at bounding box center [441, 406] width 248 height 109
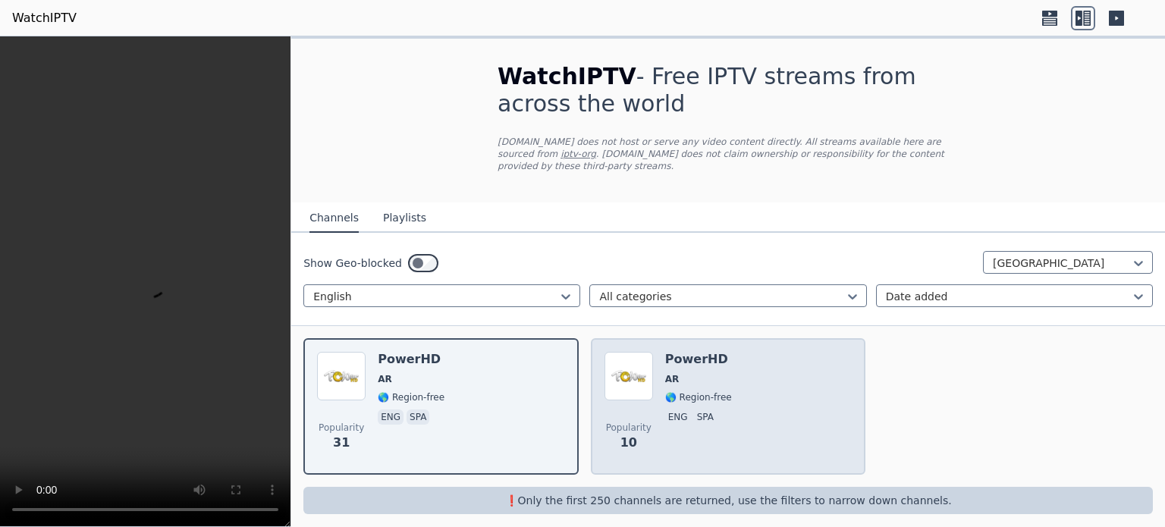
click at [682, 372] on div "PowerHD AR 🌎 Region-free eng spa" at bounding box center [698, 406] width 67 height 109
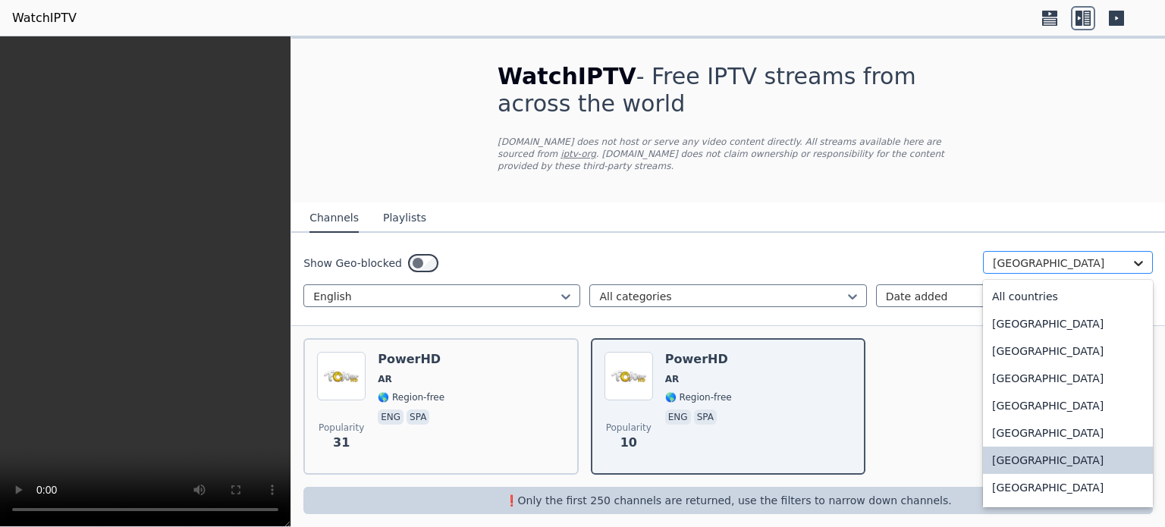
click at [1136, 261] on icon at bounding box center [1137, 263] width 9 height 5
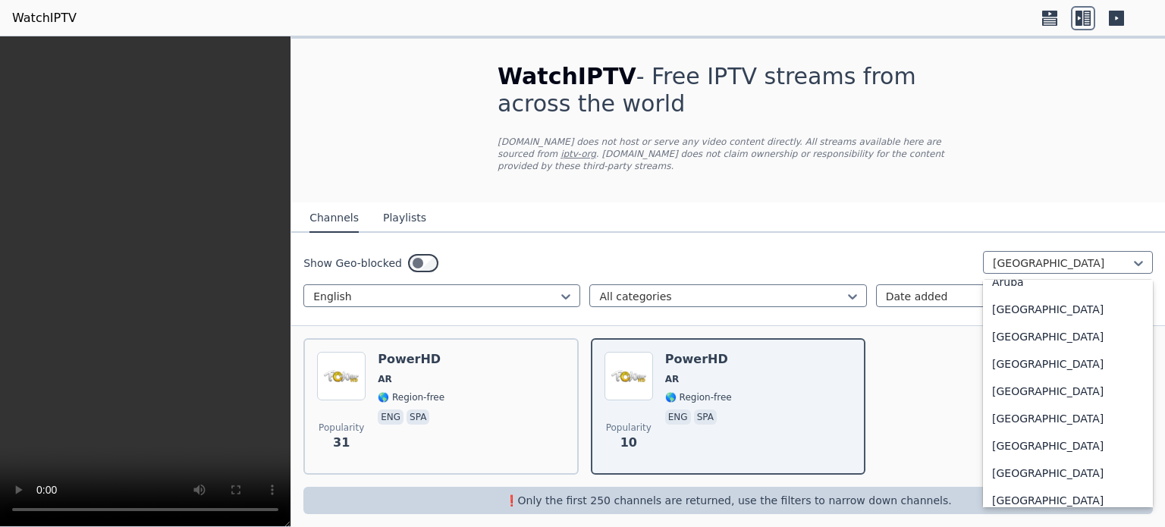
scroll to position [250, 0]
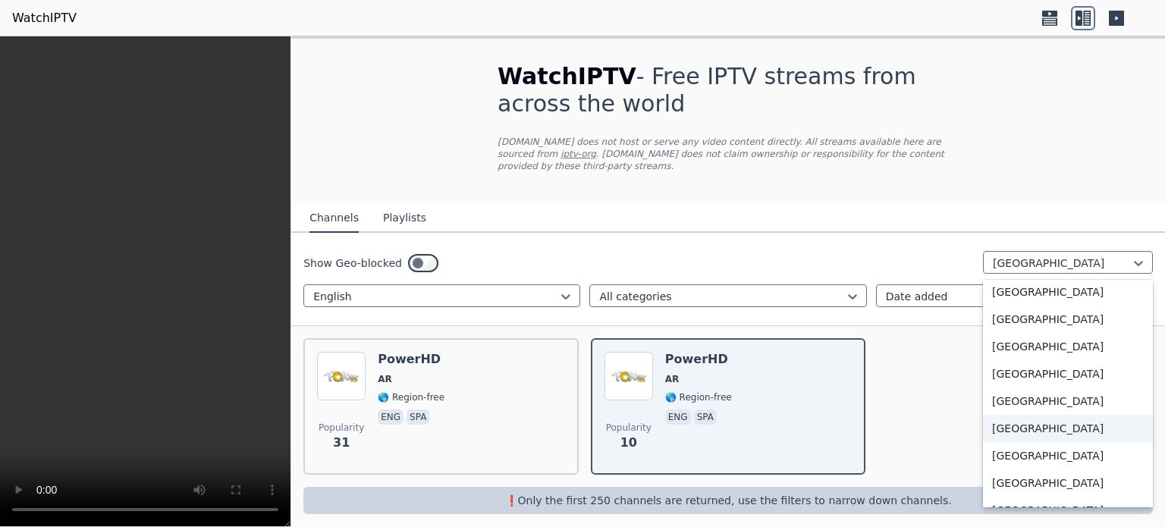
click at [999, 418] on div "[GEOGRAPHIC_DATA]" at bounding box center [1068, 428] width 170 height 27
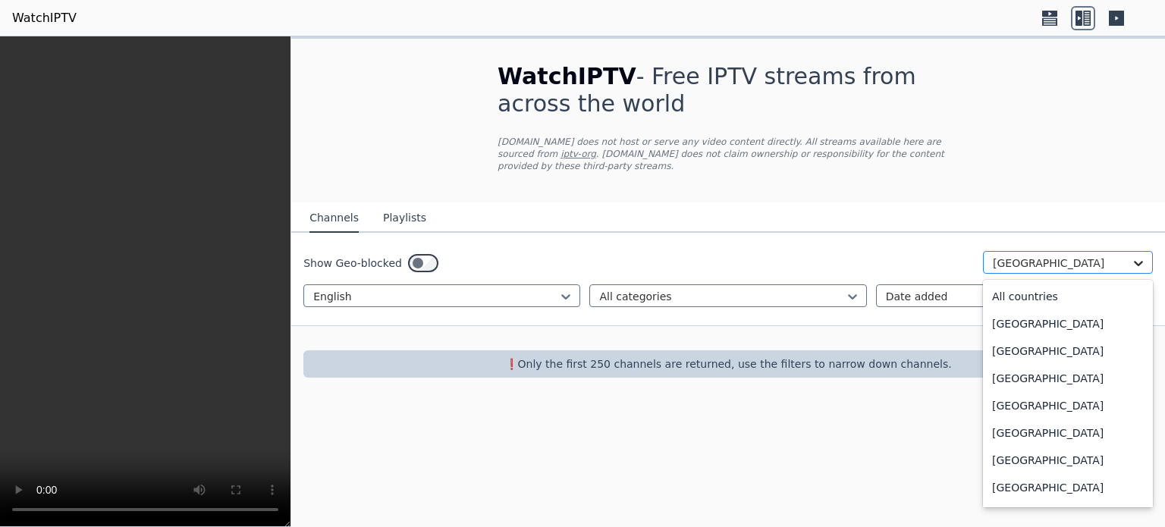
scroll to position [194, 0]
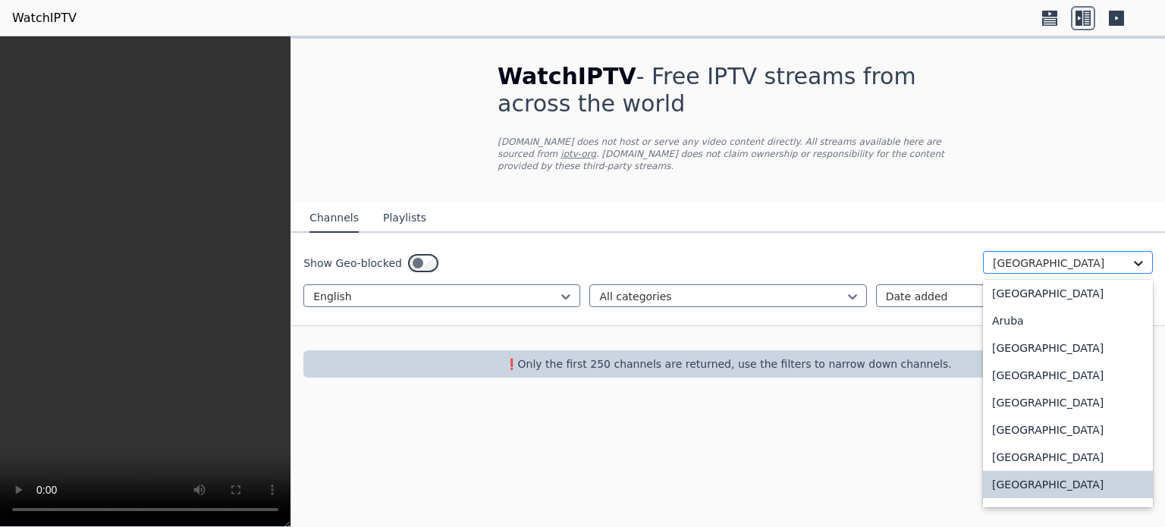
click at [1141, 256] on icon at bounding box center [1137, 263] width 15 height 15
click at [1005, 362] on div "[GEOGRAPHIC_DATA]" at bounding box center [1068, 375] width 170 height 27
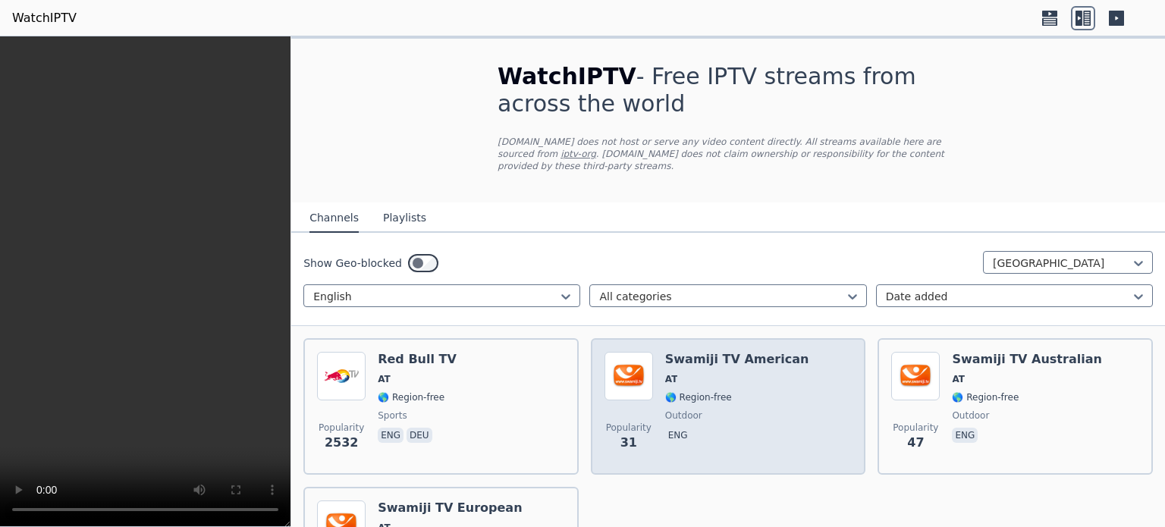
click at [736, 373] on span "AT" at bounding box center [737, 379] width 144 height 12
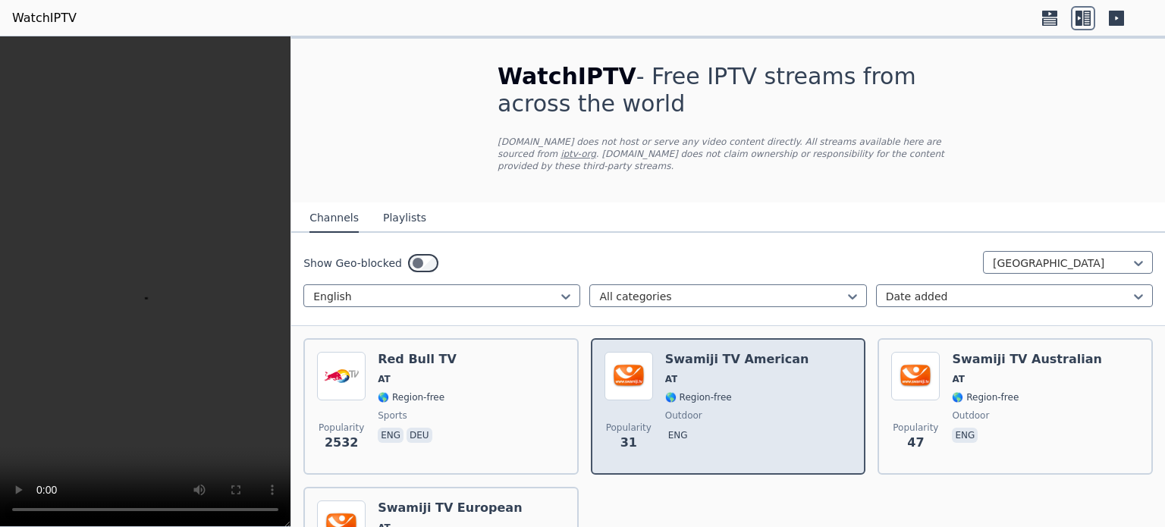
click at [736, 373] on span "AT" at bounding box center [737, 379] width 144 height 12
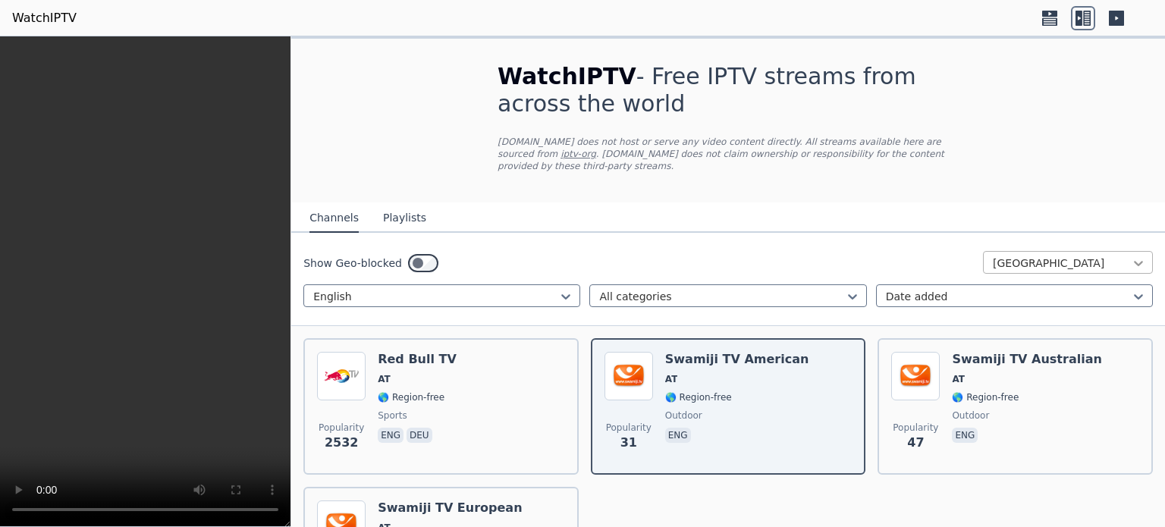
click at [1130, 256] on icon at bounding box center [1137, 263] width 15 height 15
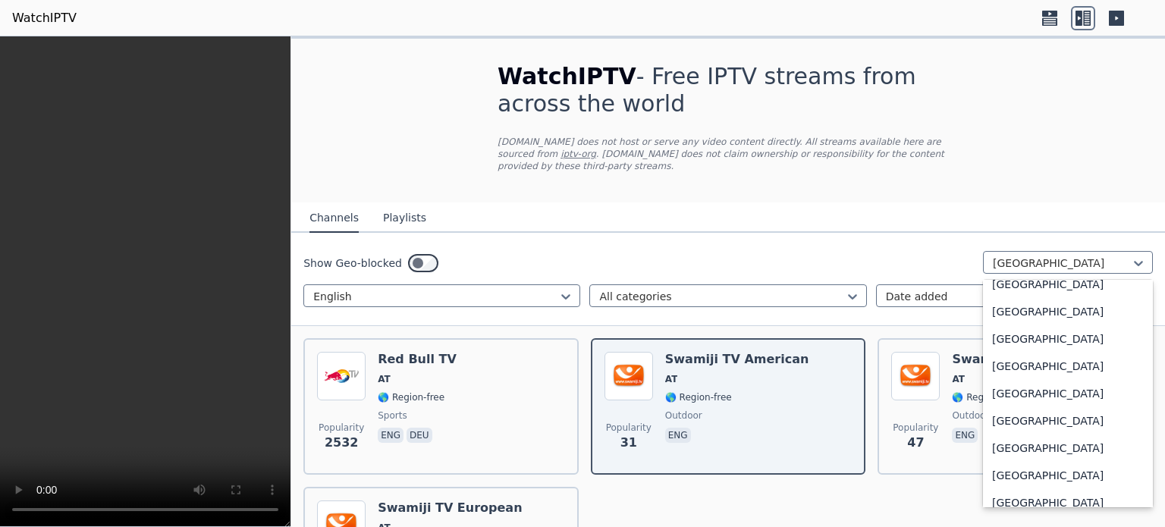
scroll to position [775, 0]
type input "*"
click at [999, 463] on div "[GEOGRAPHIC_DATA]" at bounding box center [1068, 476] width 170 height 27
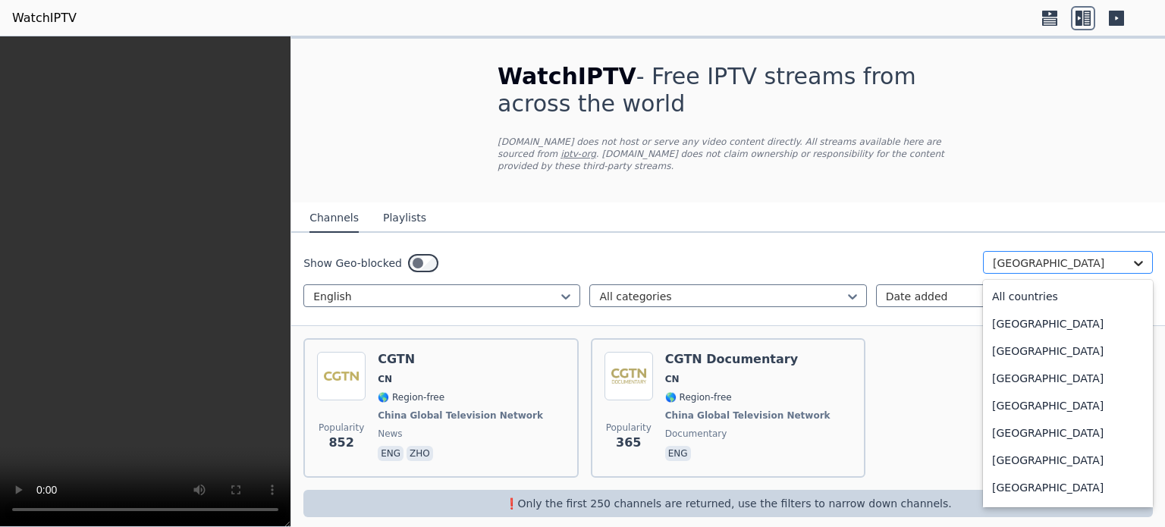
click at [1130, 256] on icon at bounding box center [1137, 263] width 15 height 15
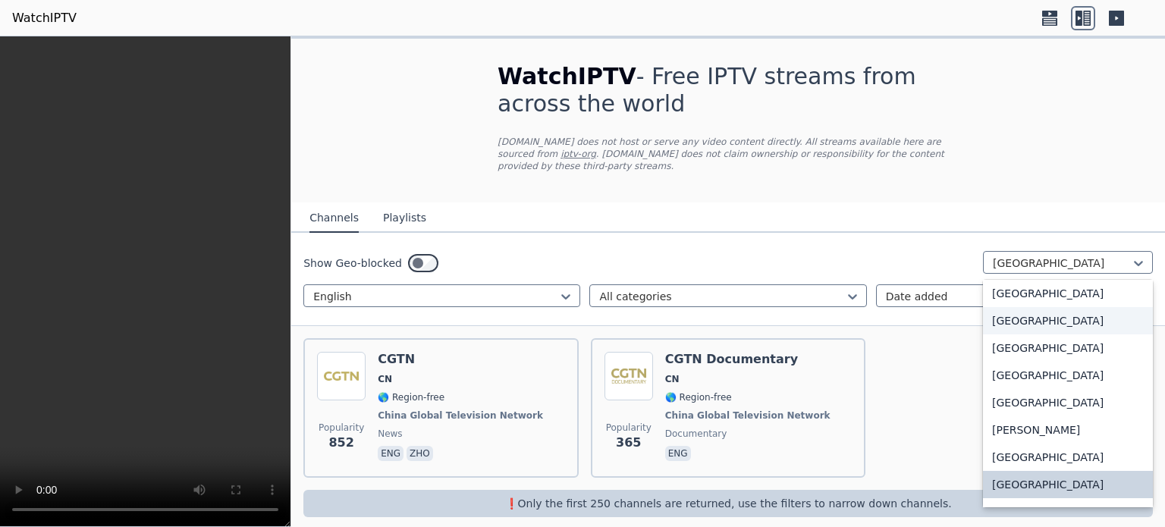
click at [1043, 307] on div "[GEOGRAPHIC_DATA]" at bounding box center [1068, 320] width 170 height 27
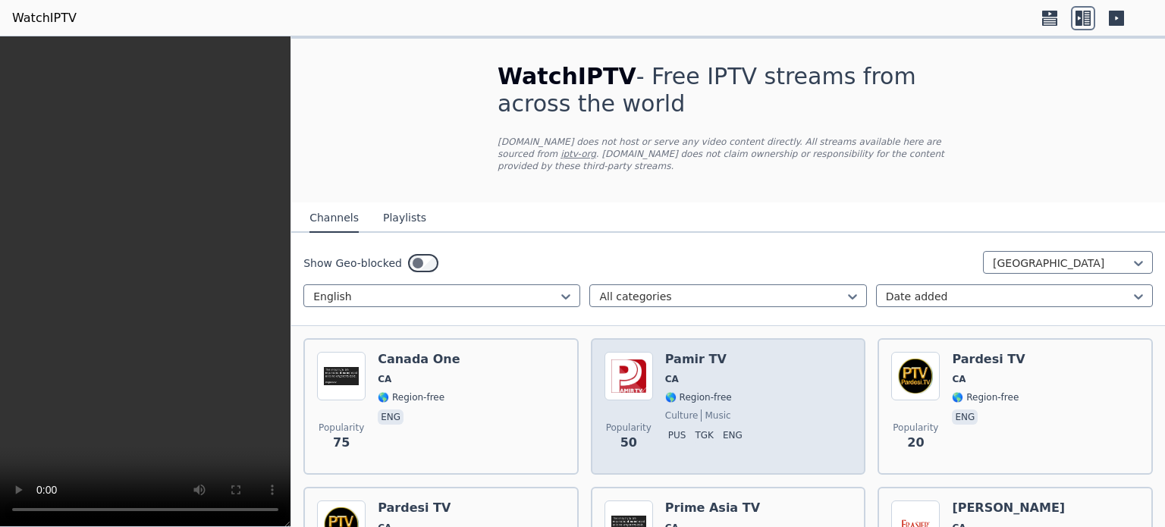
click at [704, 391] on span "🌎 Region-free" at bounding box center [698, 397] width 67 height 12
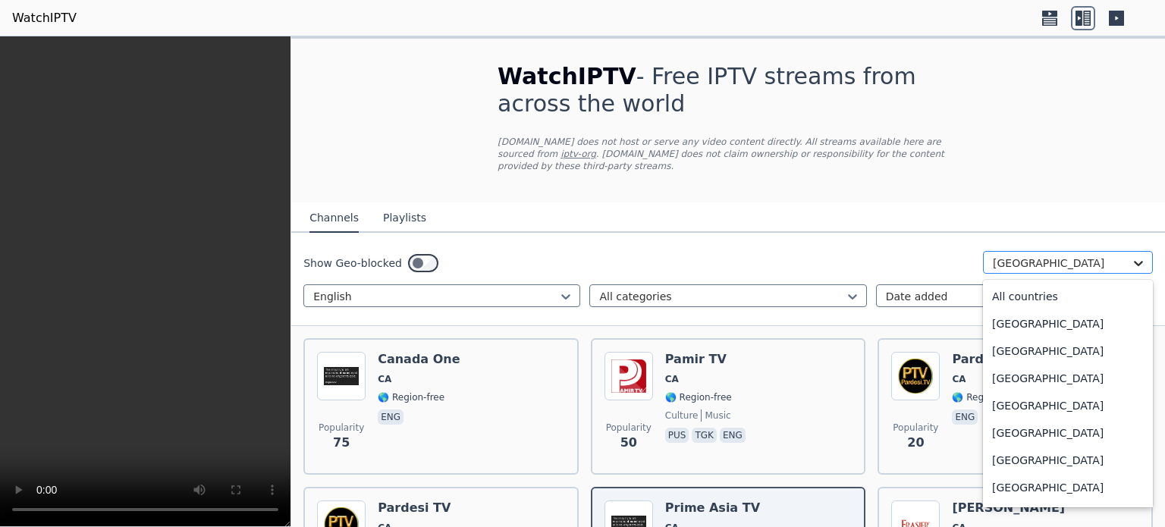
click at [1130, 256] on icon at bounding box center [1137, 263] width 15 height 15
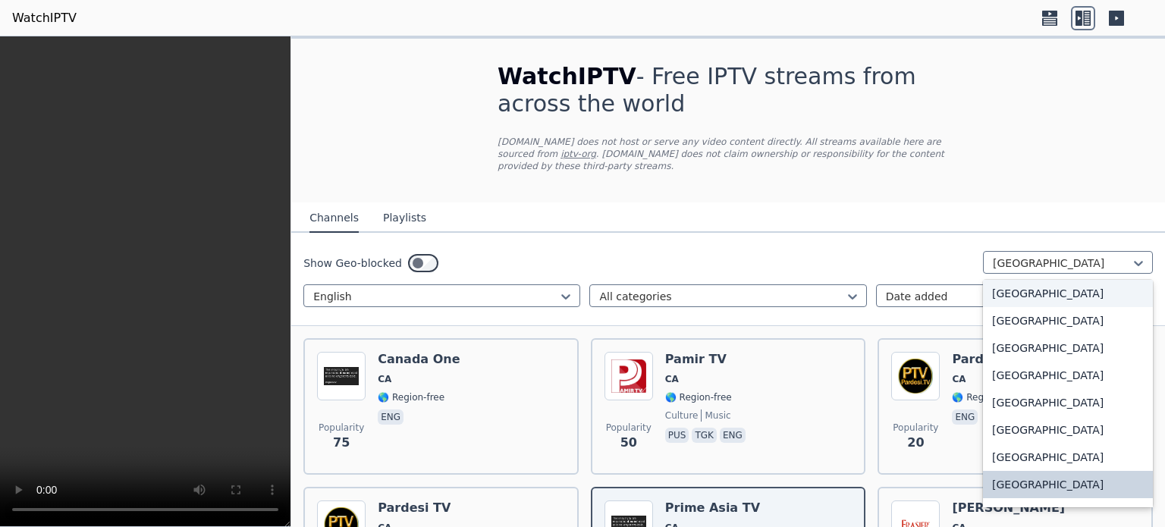
click at [1050, 284] on div "[GEOGRAPHIC_DATA]" at bounding box center [1068, 293] width 170 height 27
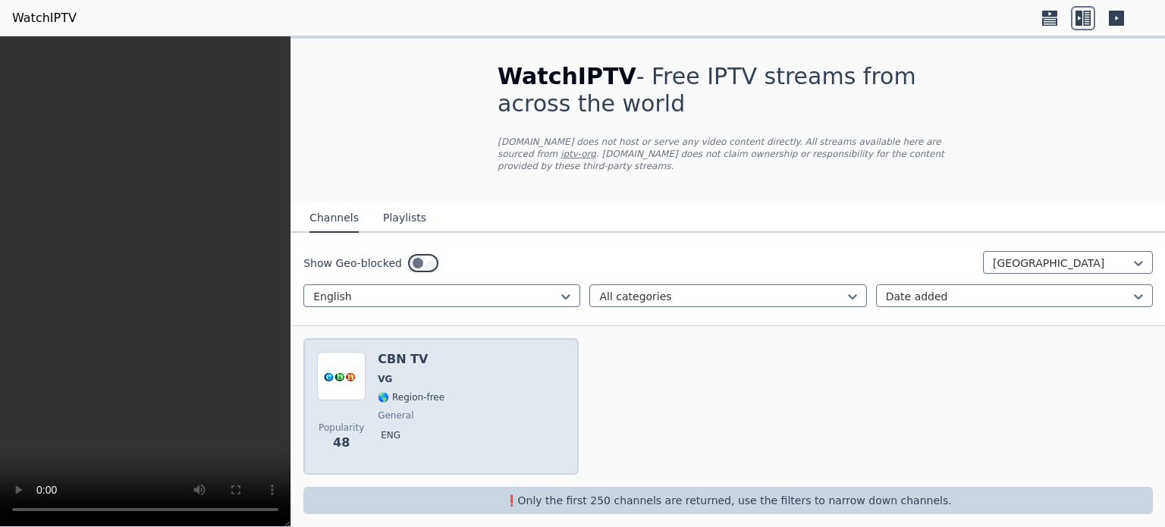
click at [467, 381] on div "Popularity 48 CBN TV VG 🌎 Region-free general eng" at bounding box center [441, 406] width 248 height 109
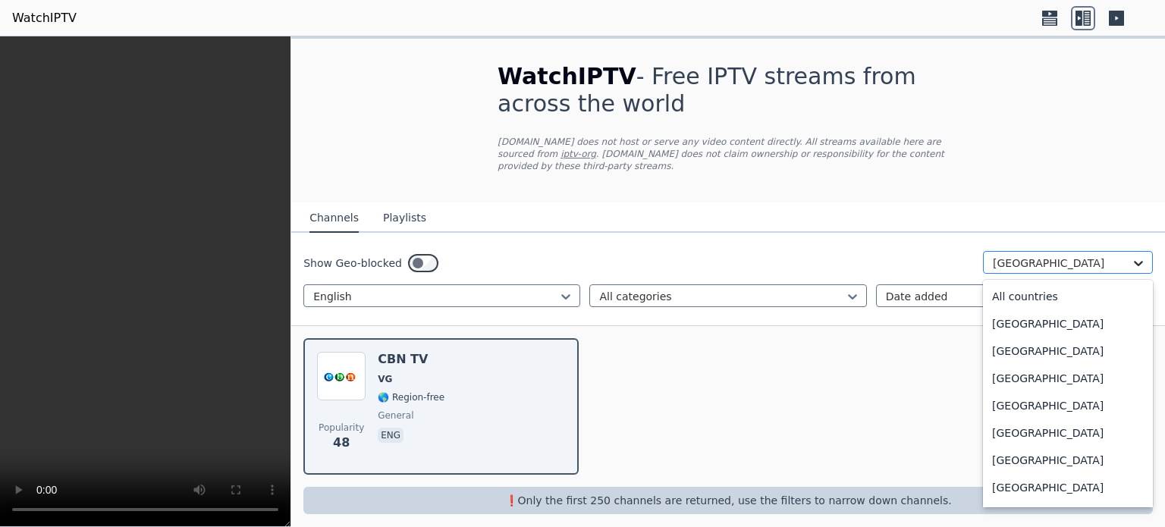
click at [1137, 256] on icon at bounding box center [1137, 263] width 15 height 15
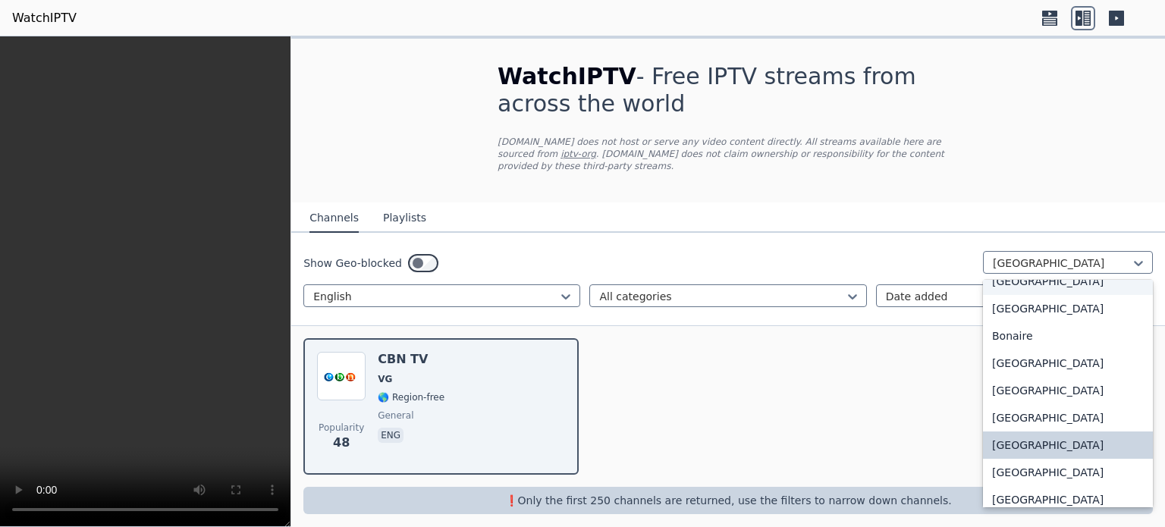
scroll to position [613, 0]
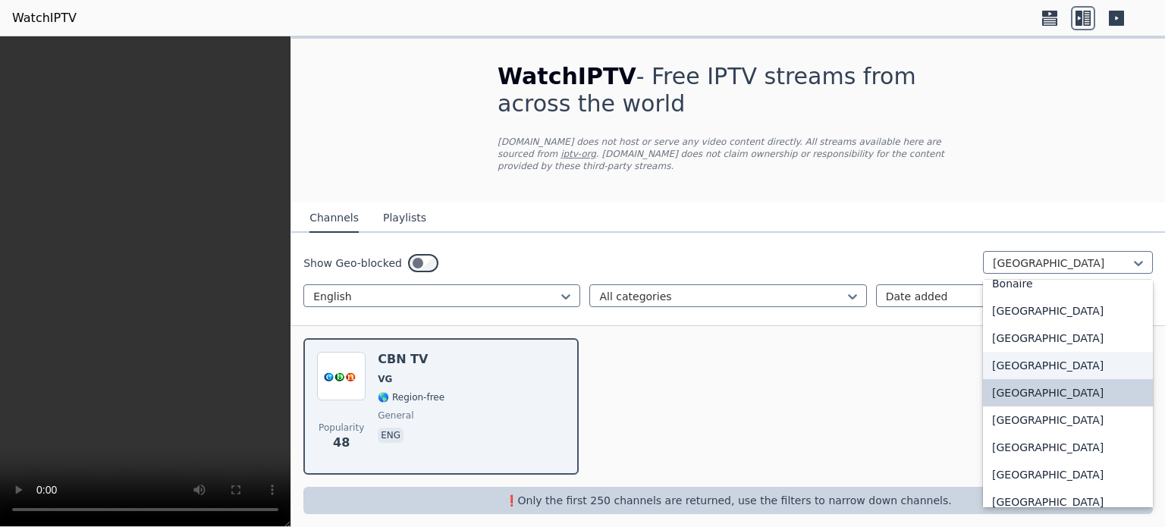
click at [1007, 353] on div "[GEOGRAPHIC_DATA]" at bounding box center [1068, 365] width 170 height 27
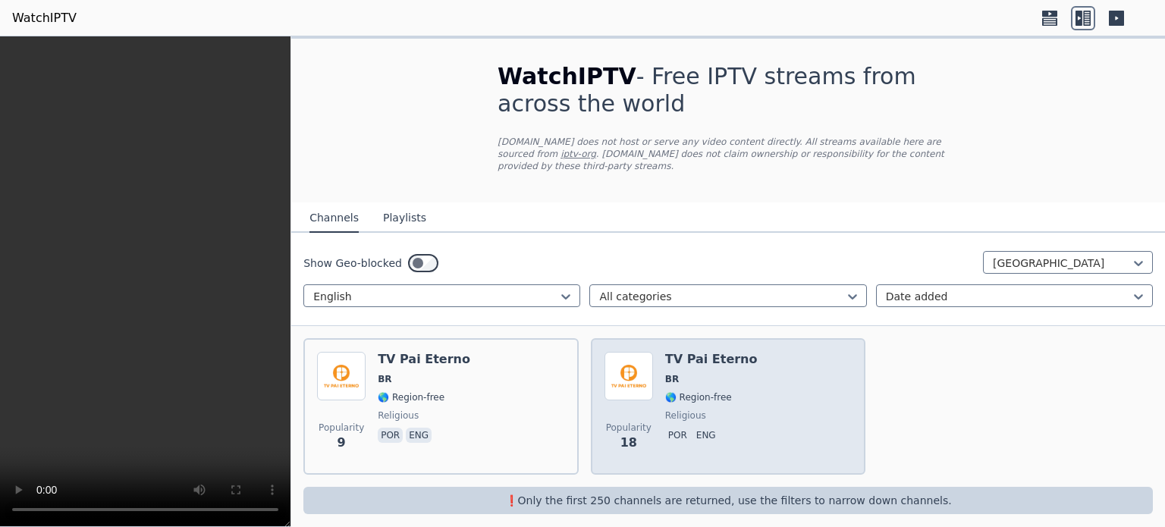
click at [722, 373] on span "BR" at bounding box center [711, 379] width 92 height 12
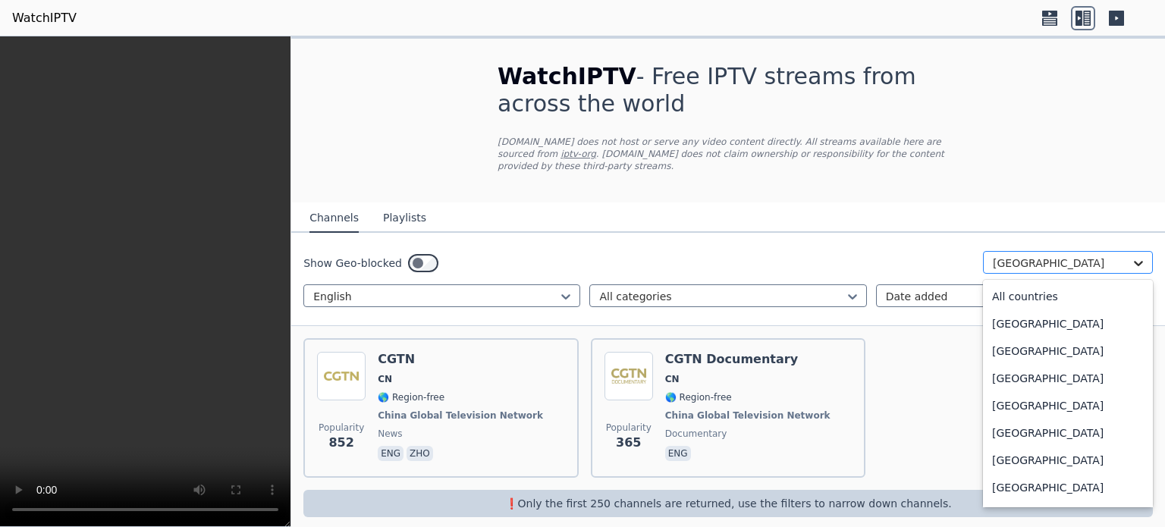
click at [1133, 261] on icon at bounding box center [1137, 263] width 9 height 5
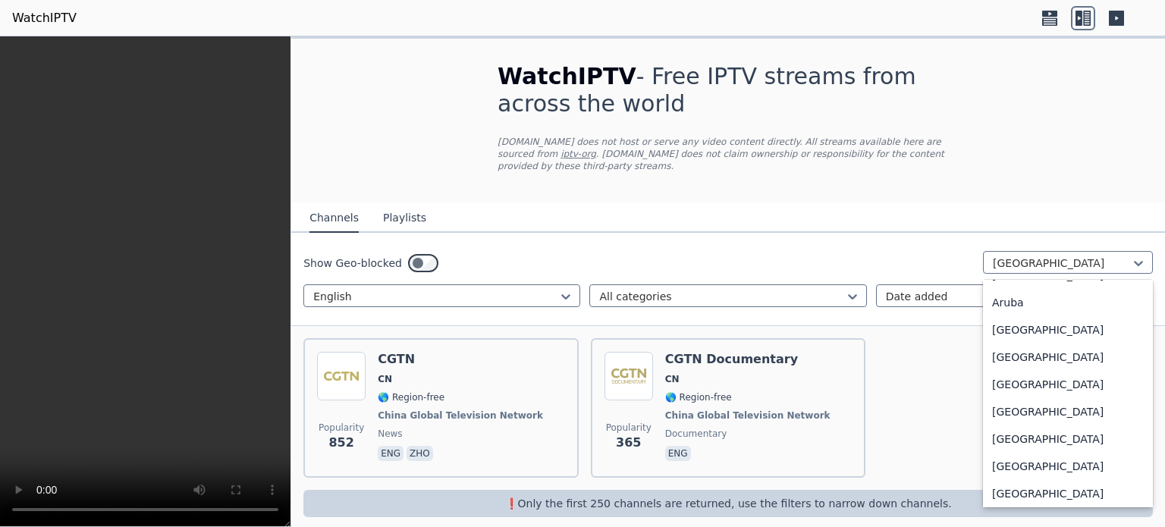
scroll to position [230, 0]
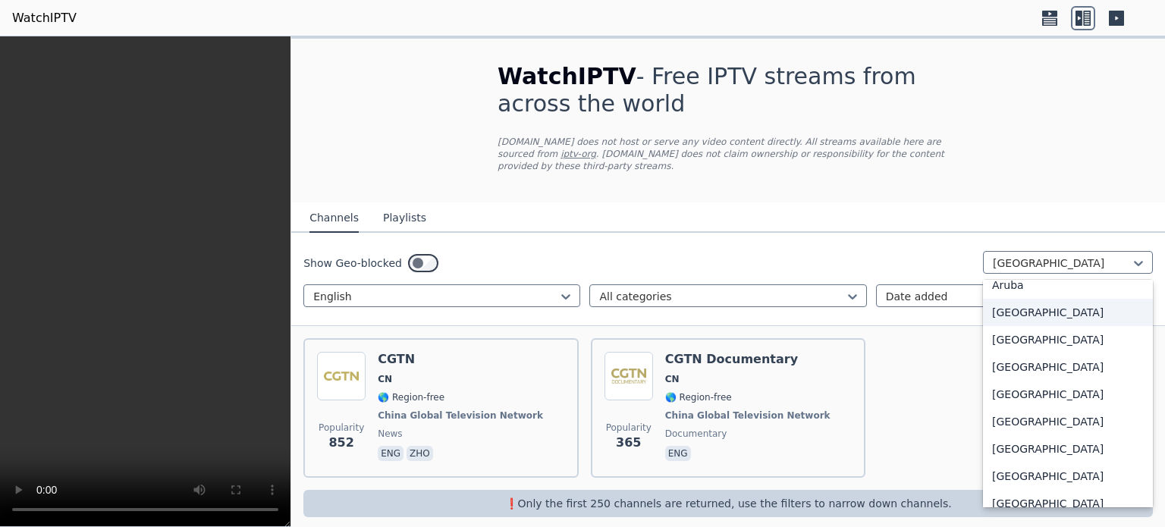
click at [990, 300] on div "[GEOGRAPHIC_DATA]" at bounding box center [1068, 312] width 170 height 27
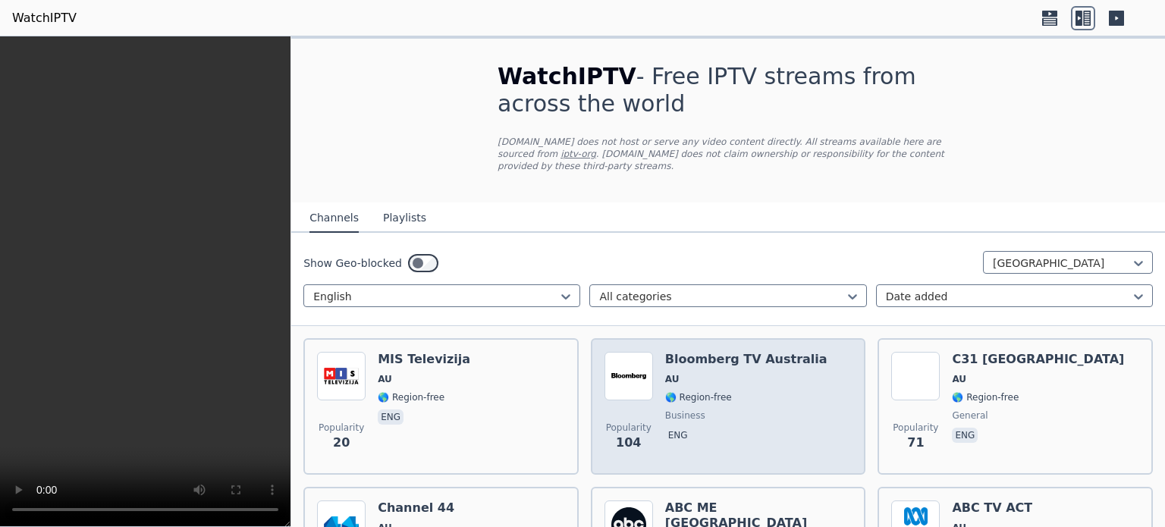
click at [694, 373] on span "AU" at bounding box center [746, 379] width 162 height 12
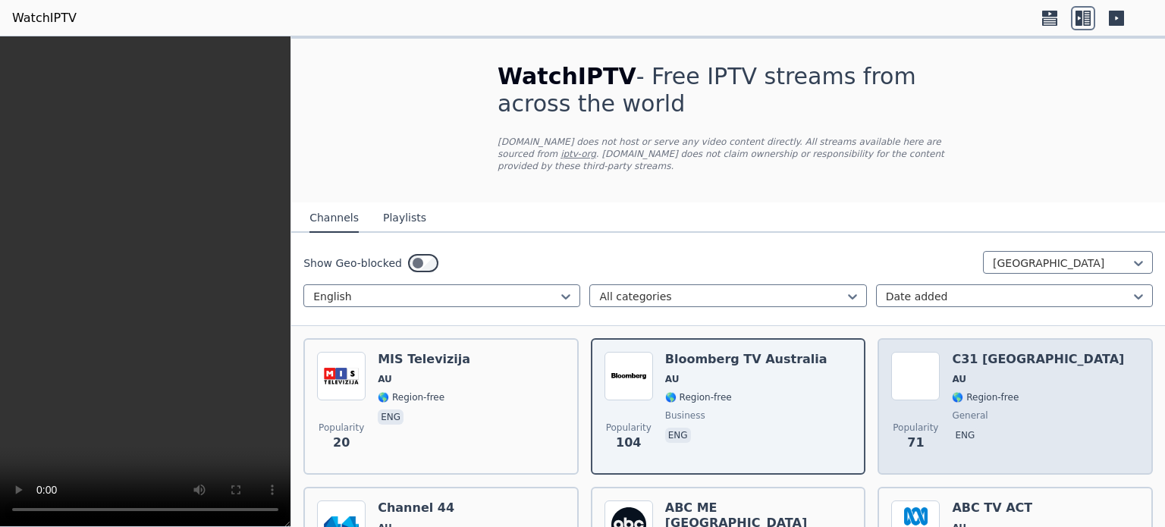
click at [983, 354] on div "C31 [GEOGRAPHIC_DATA] AU 🌎 Region-free general eng" at bounding box center [1038, 406] width 172 height 109
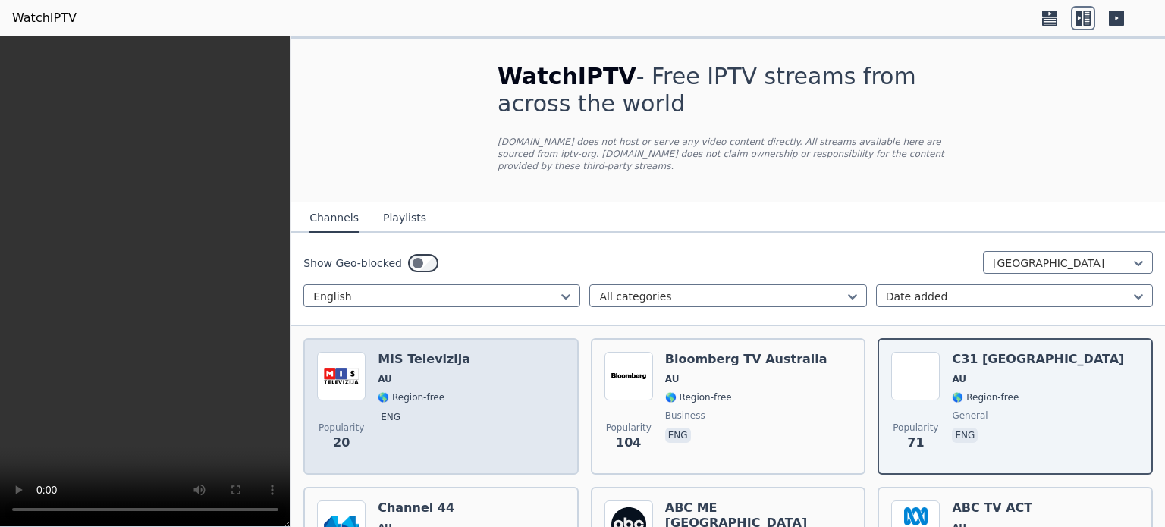
click at [465, 375] on div "Popularity 20 MIS Televizija AU 🌎 Region-free eng" at bounding box center [441, 406] width 248 height 109
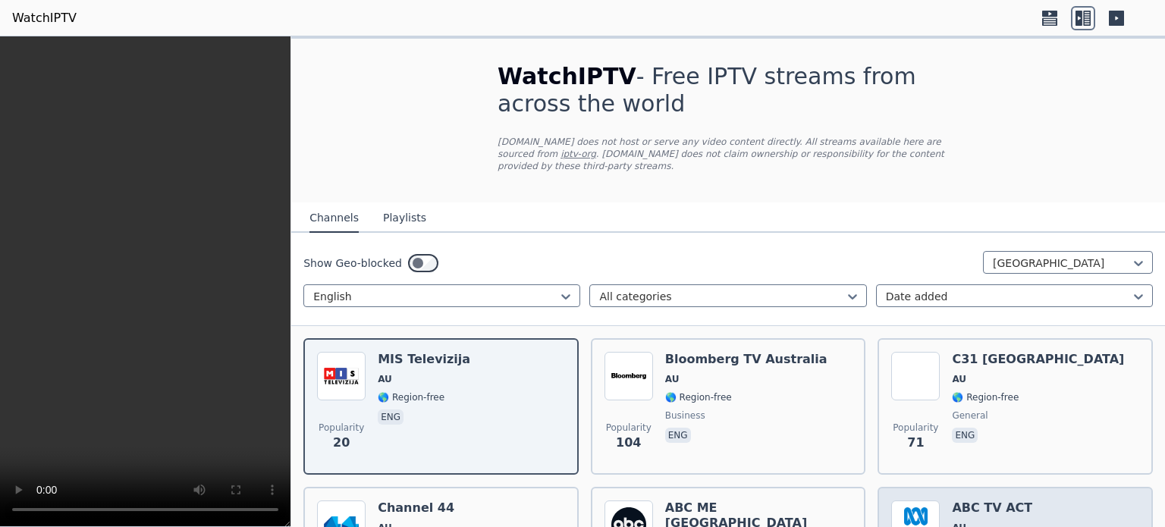
click at [981, 522] on span "AU" at bounding box center [992, 528] width 80 height 12
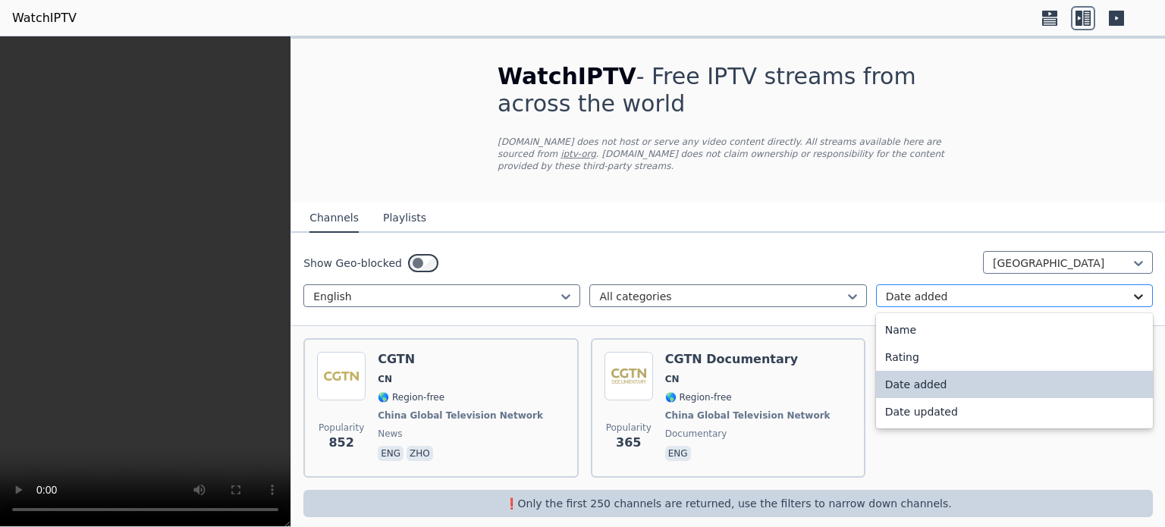
click at [1130, 289] on icon at bounding box center [1137, 296] width 15 height 15
click at [903, 343] on div "Rating" at bounding box center [1014, 356] width 277 height 27
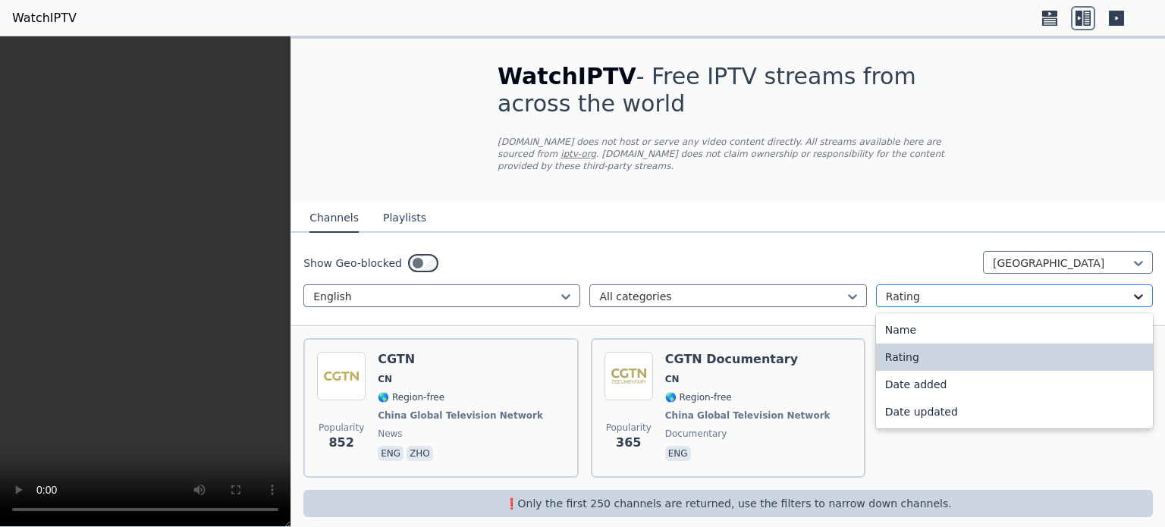
click at [1133, 294] on icon at bounding box center [1137, 296] width 9 height 5
click at [931, 317] on div "Name" at bounding box center [1014, 329] width 277 height 27
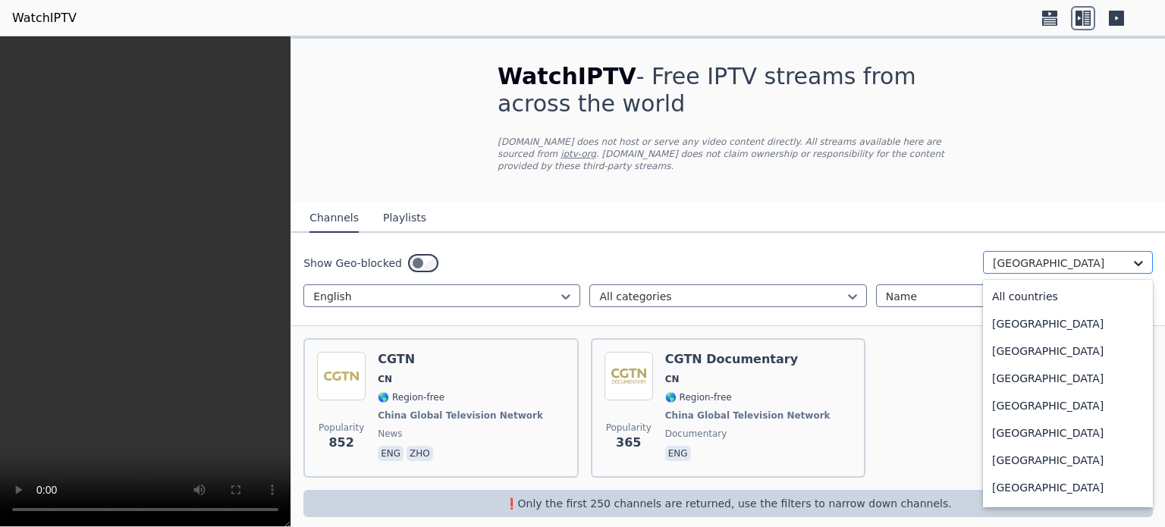
click at [1130, 256] on icon at bounding box center [1137, 263] width 15 height 15
click at [995, 475] on div "[GEOGRAPHIC_DATA]" at bounding box center [1068, 487] width 170 height 27
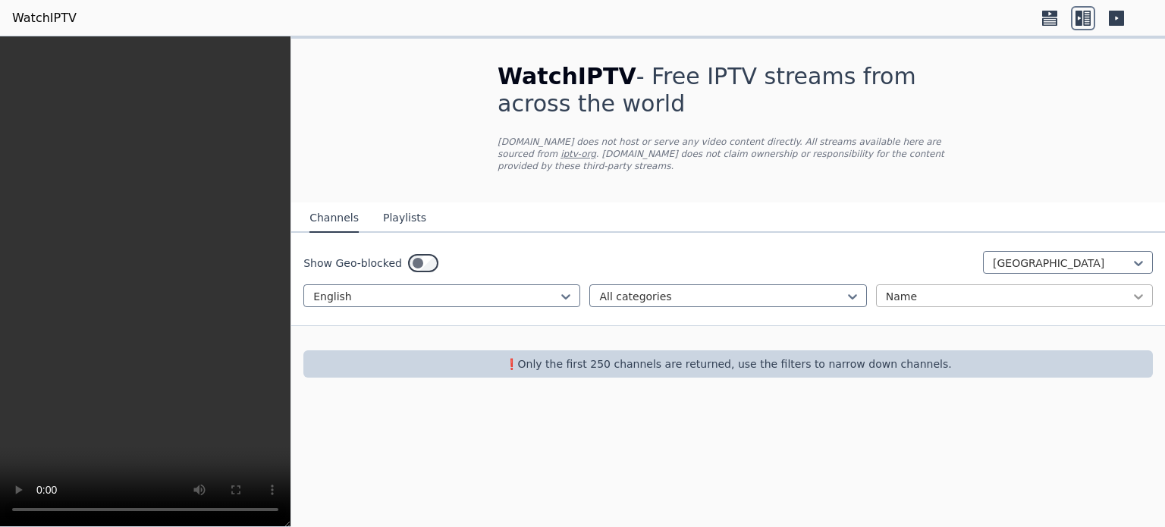
click at [1139, 294] on icon at bounding box center [1137, 296] width 9 height 5
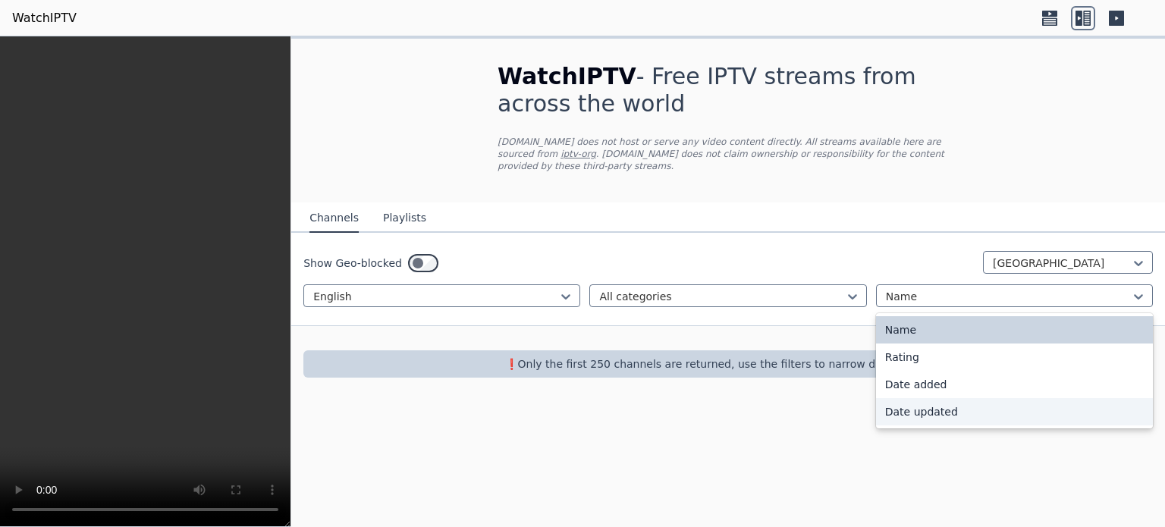
click at [919, 408] on div "Date updated" at bounding box center [1014, 411] width 277 height 27
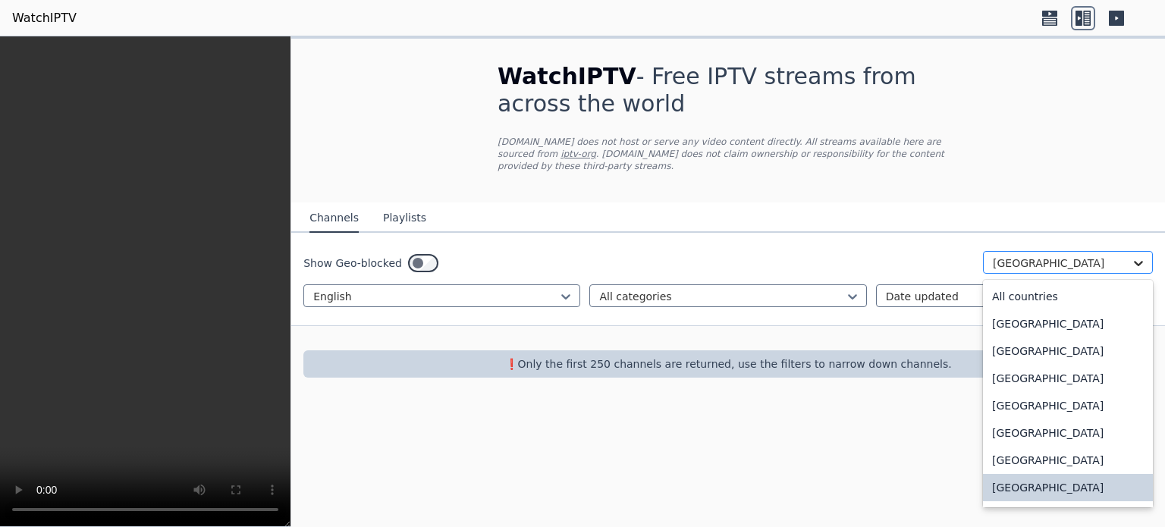
click at [1138, 256] on icon at bounding box center [1137, 263] width 15 height 15
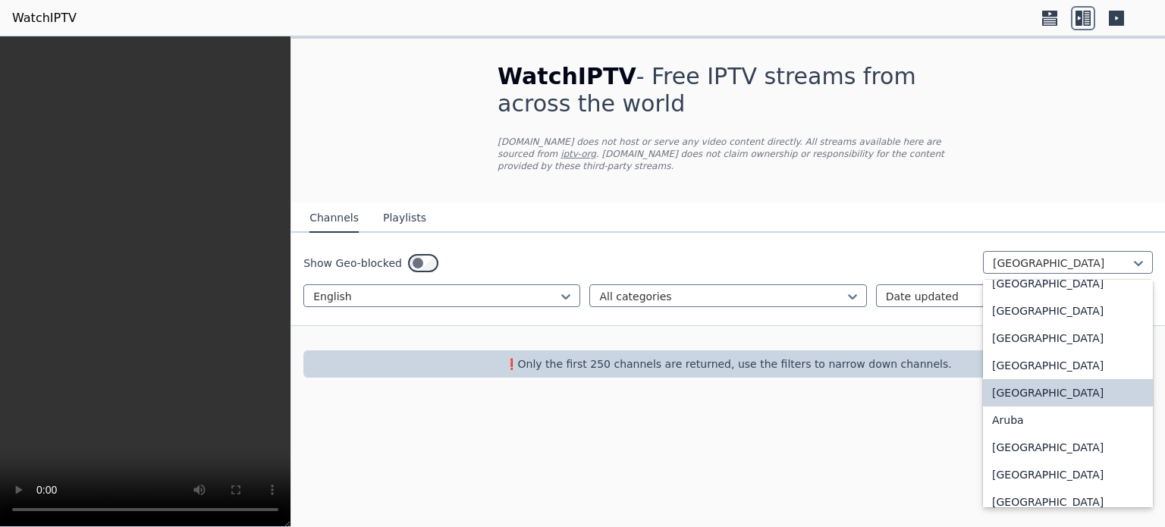
scroll to position [130, 0]
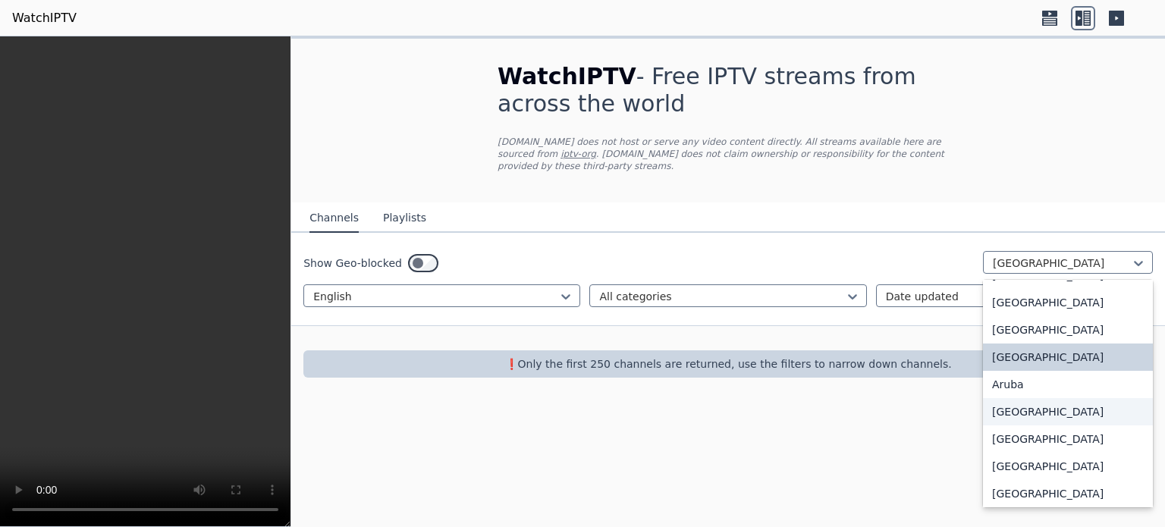
click at [1026, 399] on div "[GEOGRAPHIC_DATA]" at bounding box center [1068, 411] width 170 height 27
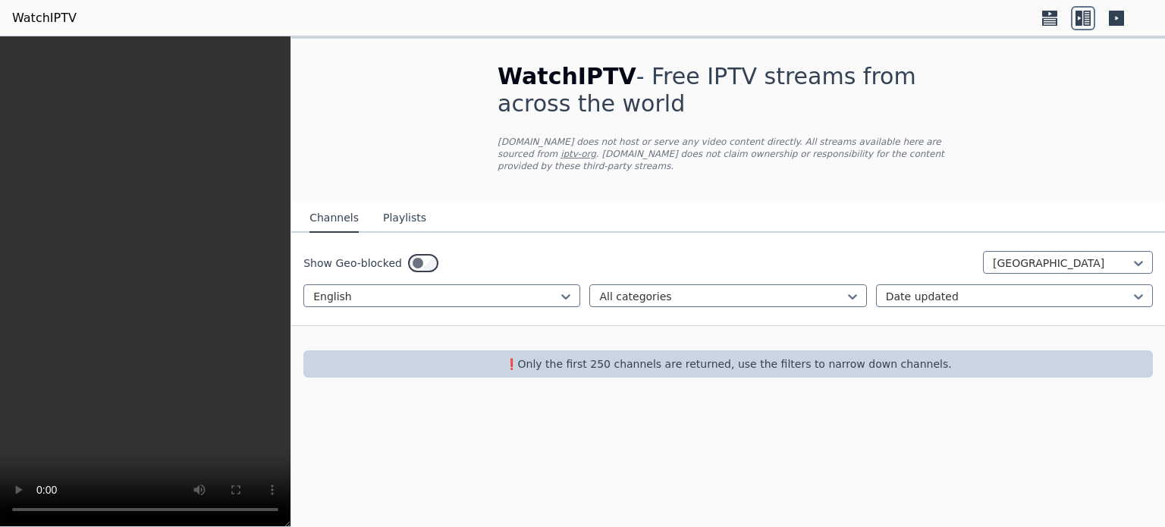
click at [1026, 399] on div "WatchIPTV - Free IPTV streams from across the world [DOMAIN_NAME] does not host…" at bounding box center [727, 281] width 873 height 491
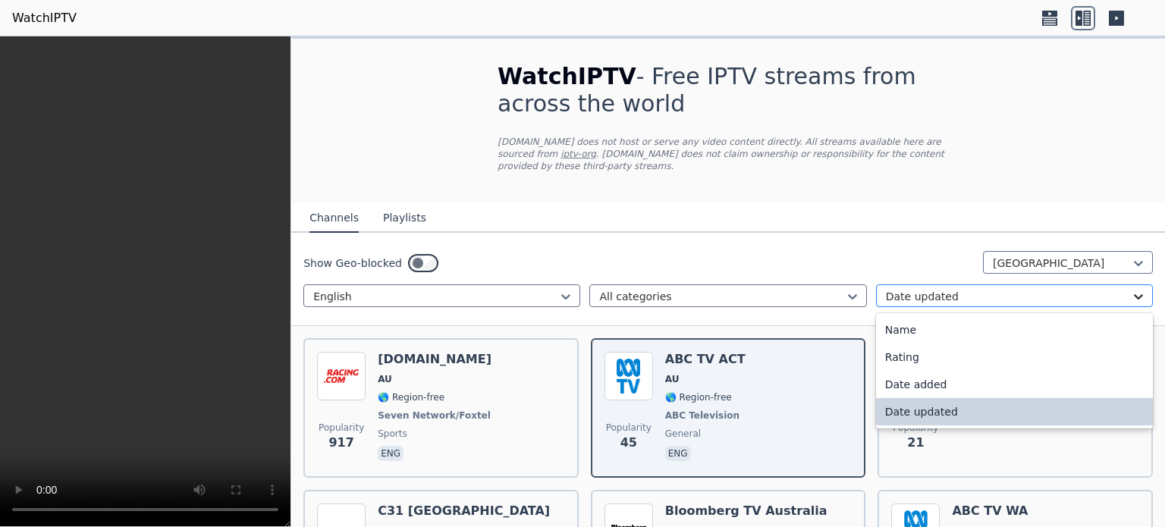
click at [1130, 289] on icon at bounding box center [1137, 296] width 15 height 15
click at [892, 316] on div "Name" at bounding box center [1014, 329] width 277 height 27
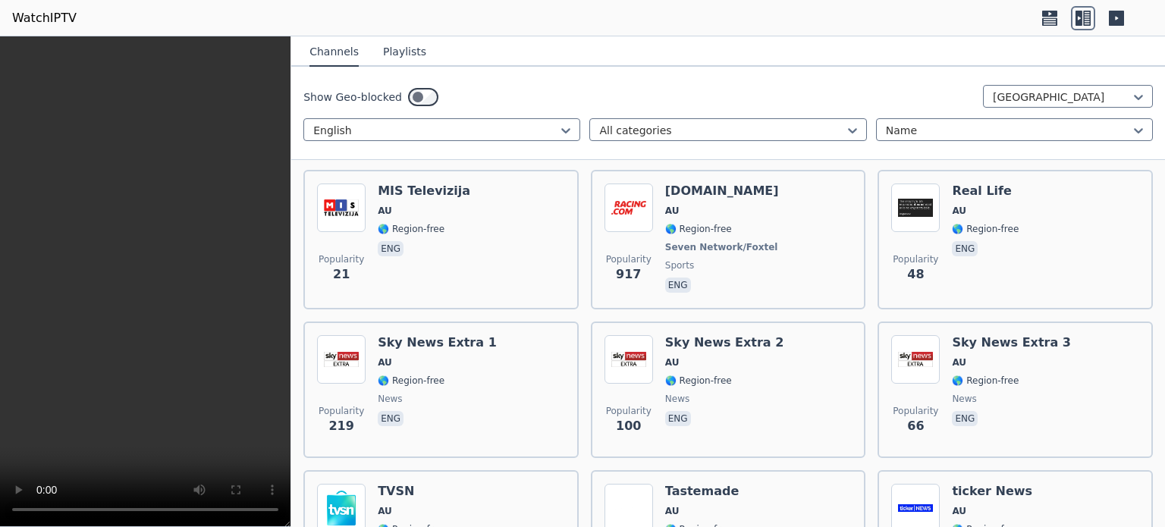
scroll to position [1196, 0]
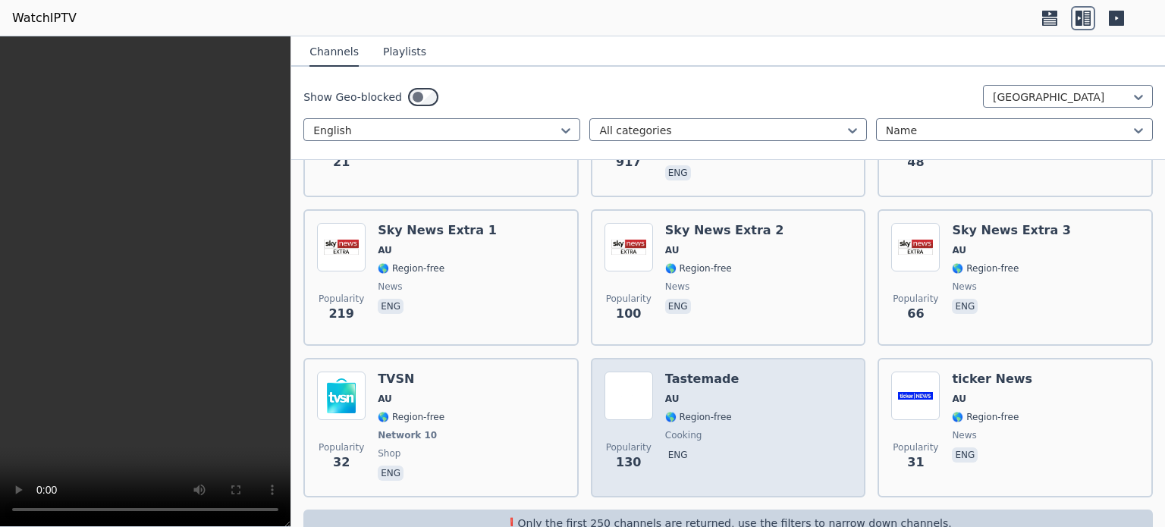
click at [697, 372] on div "Tastemade AU 🌎 Region-free cooking eng" at bounding box center [702, 428] width 74 height 112
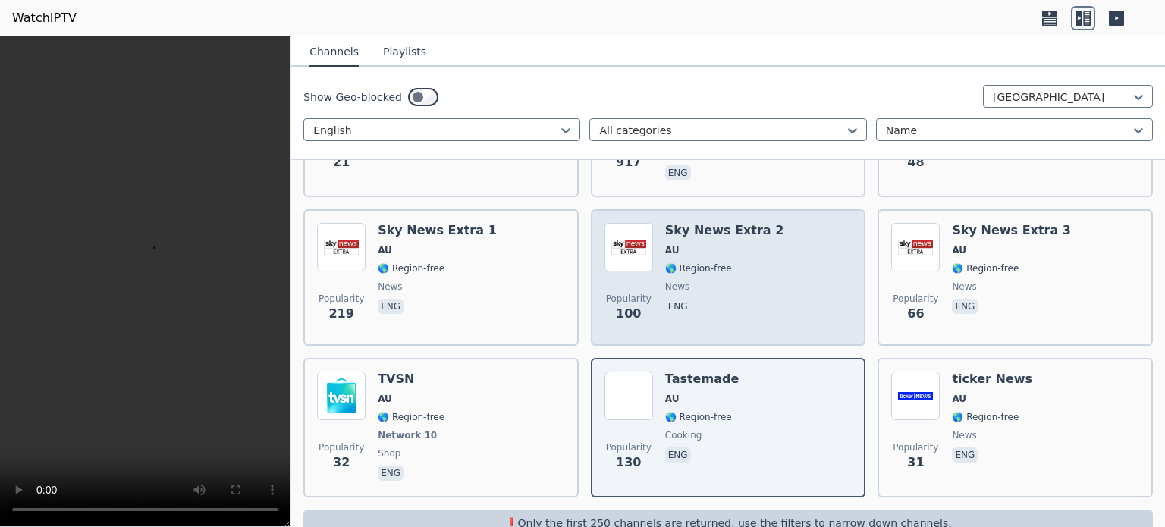
click at [657, 243] on div "Popularity 100 Sky News Extra 2 AU 🌎 Region-free news eng" at bounding box center [728, 277] width 248 height 109
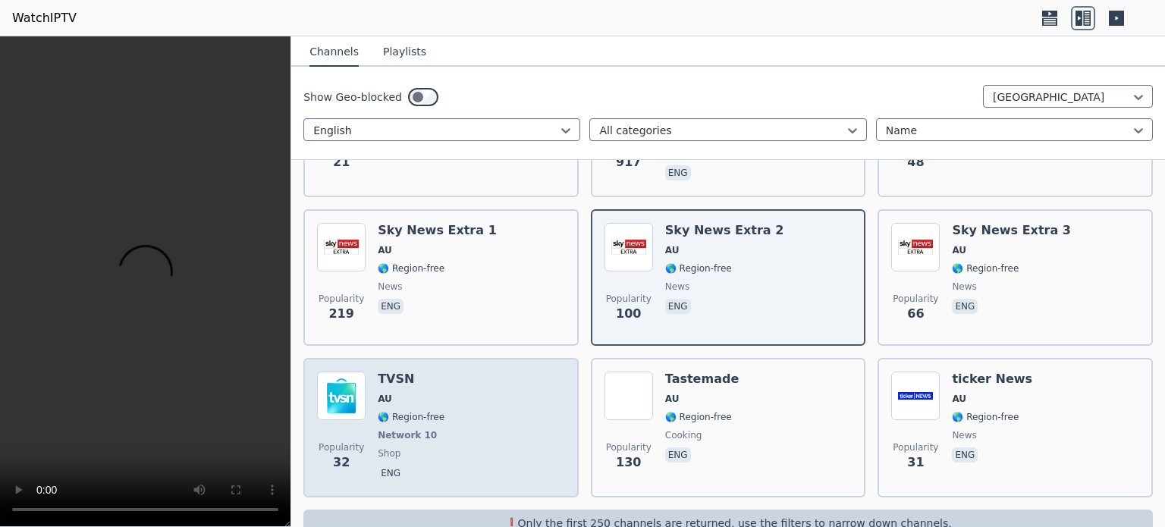
click at [431, 393] on span "AU" at bounding box center [411, 399] width 67 height 12
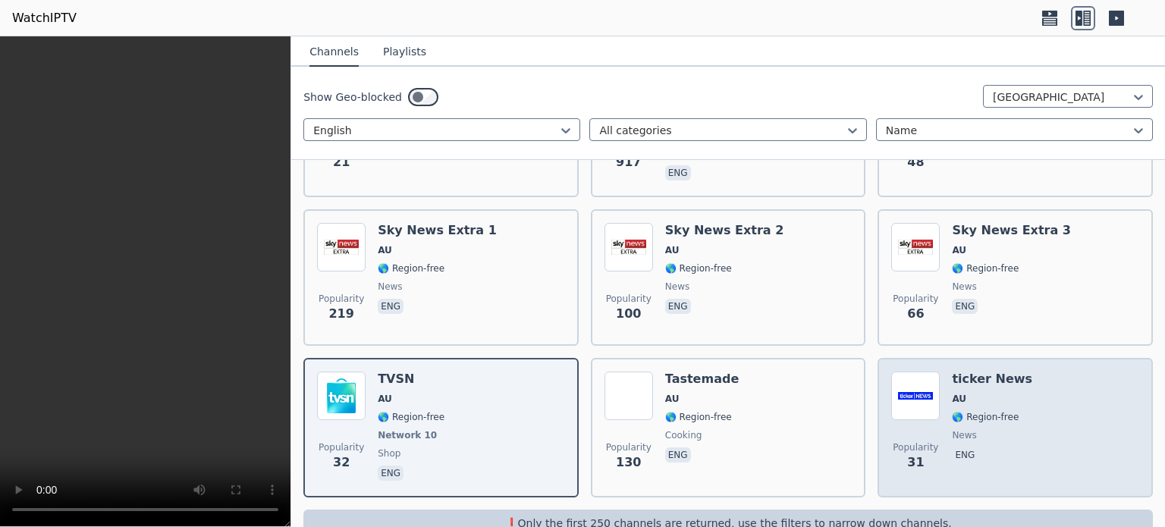
click at [983, 372] on h6 "ticker News" at bounding box center [992, 379] width 80 height 15
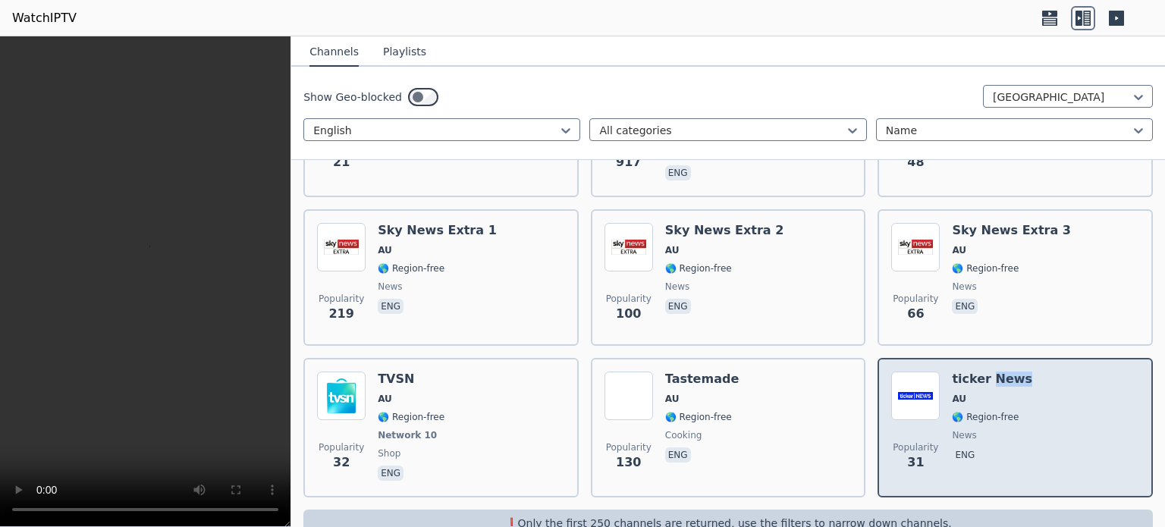
click at [983, 372] on h6 "ticker News" at bounding box center [992, 379] width 80 height 15
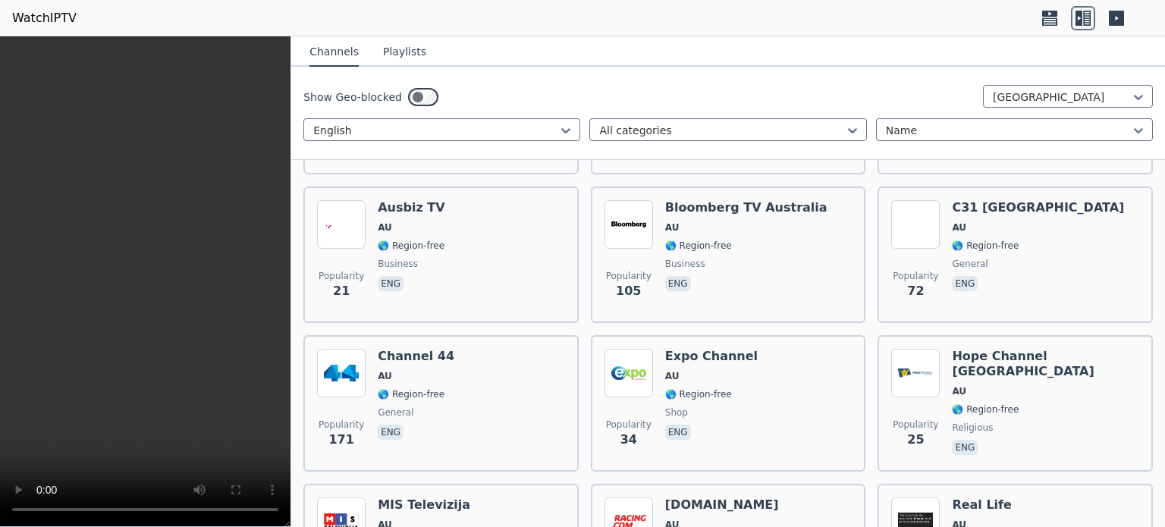
scroll to position [766, 0]
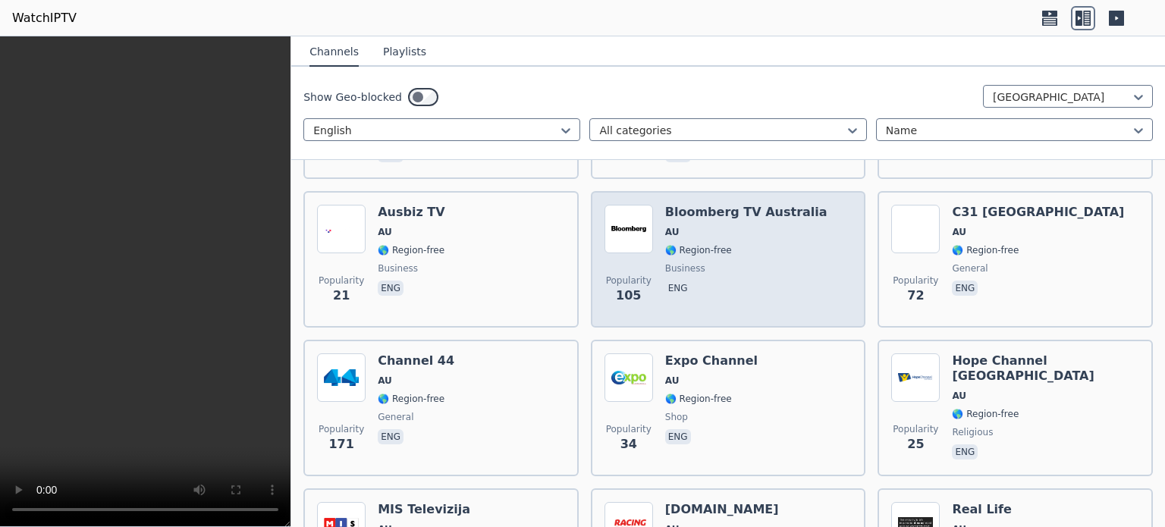
click at [686, 227] on div "Bloomberg TV Australia AU 🌎 Region-free business eng" at bounding box center [746, 259] width 162 height 109
